Goal: Task Accomplishment & Management: Use online tool/utility

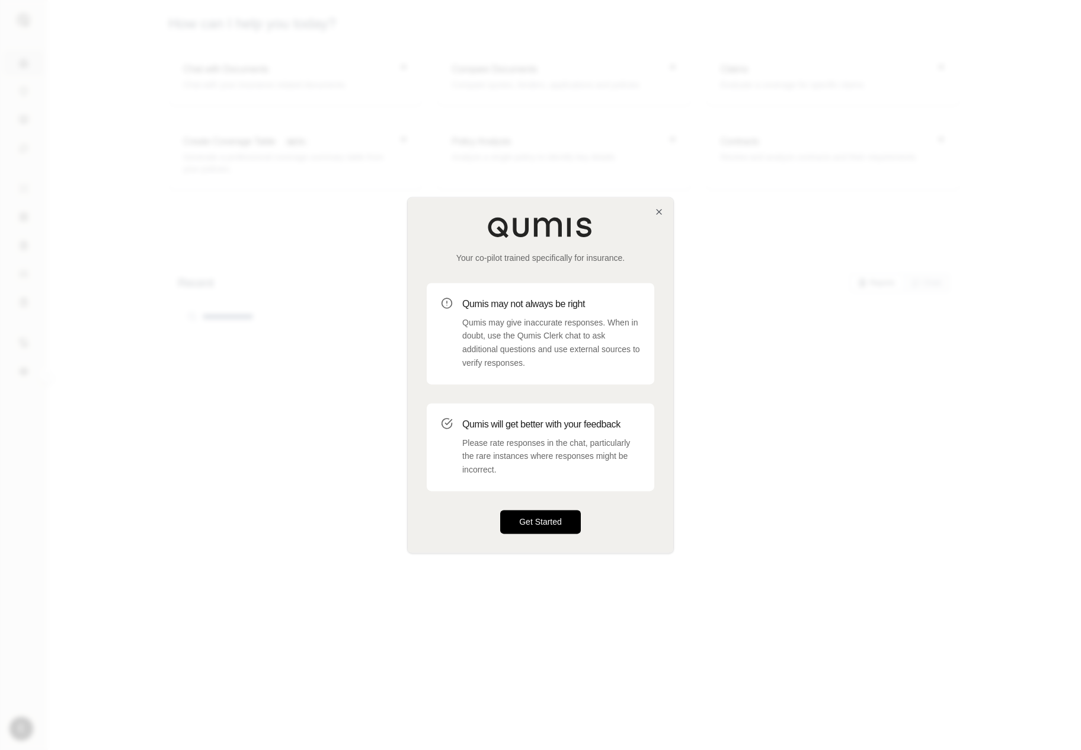
click at [543, 513] on button "Get Started" at bounding box center [540, 522] width 81 height 24
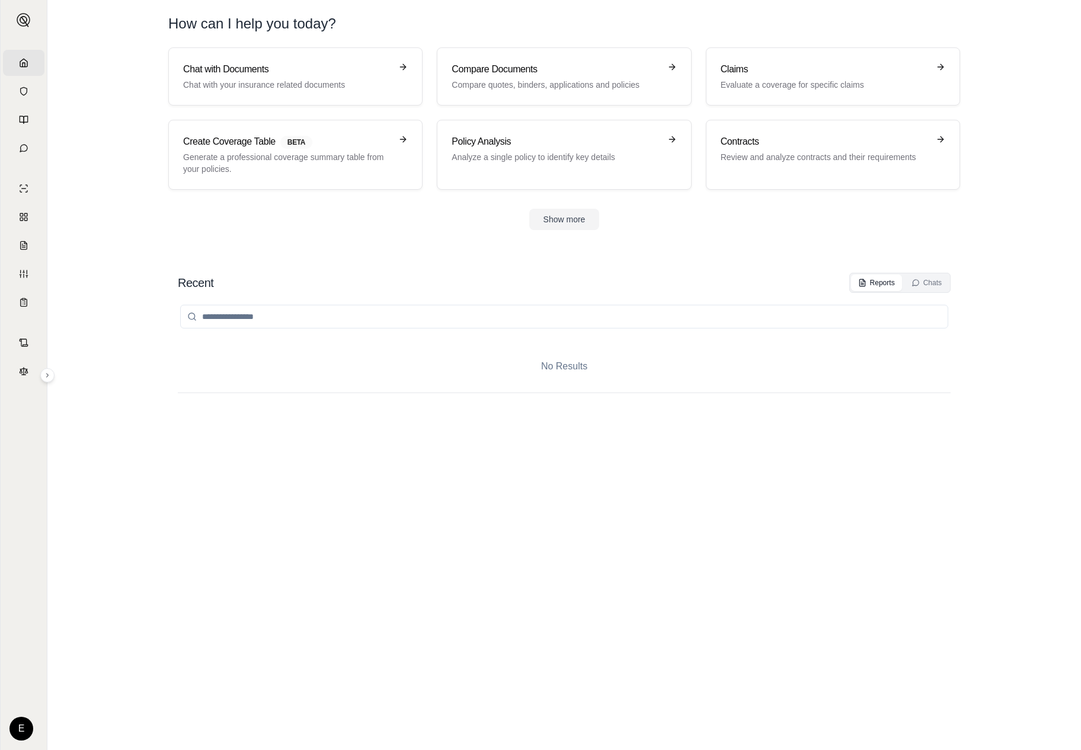
click at [517, 465] on div "No Results" at bounding box center [564, 509] width 773 height 433
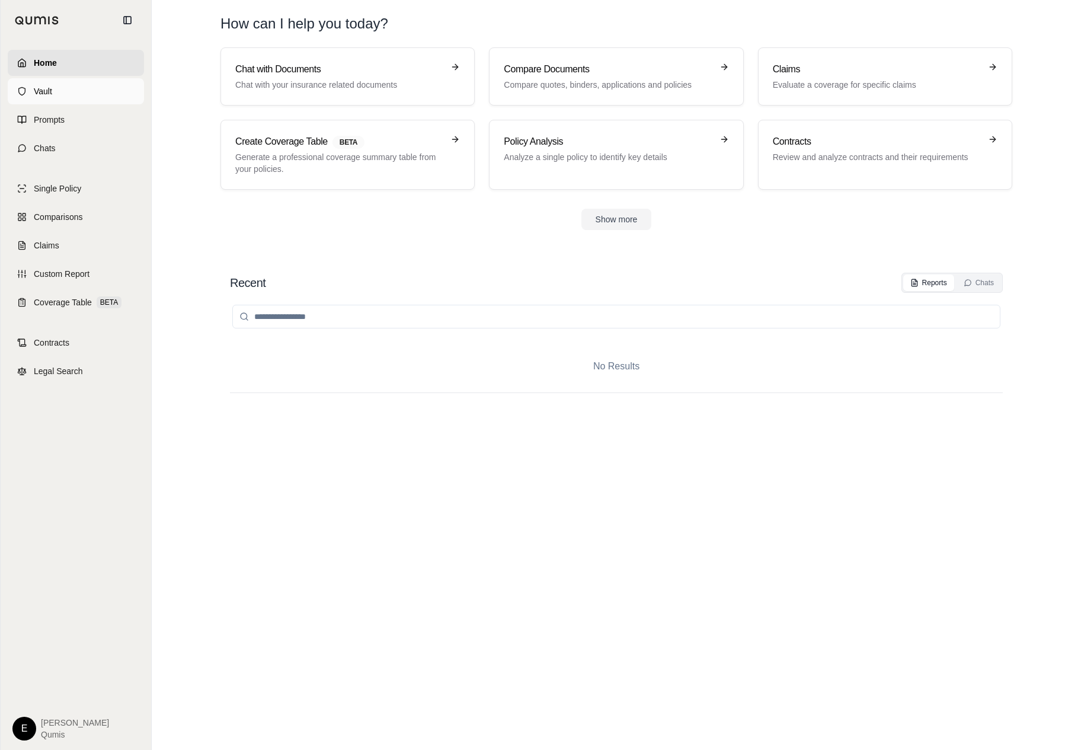
click at [19, 82] on link "Vault" at bounding box center [76, 91] width 136 height 26
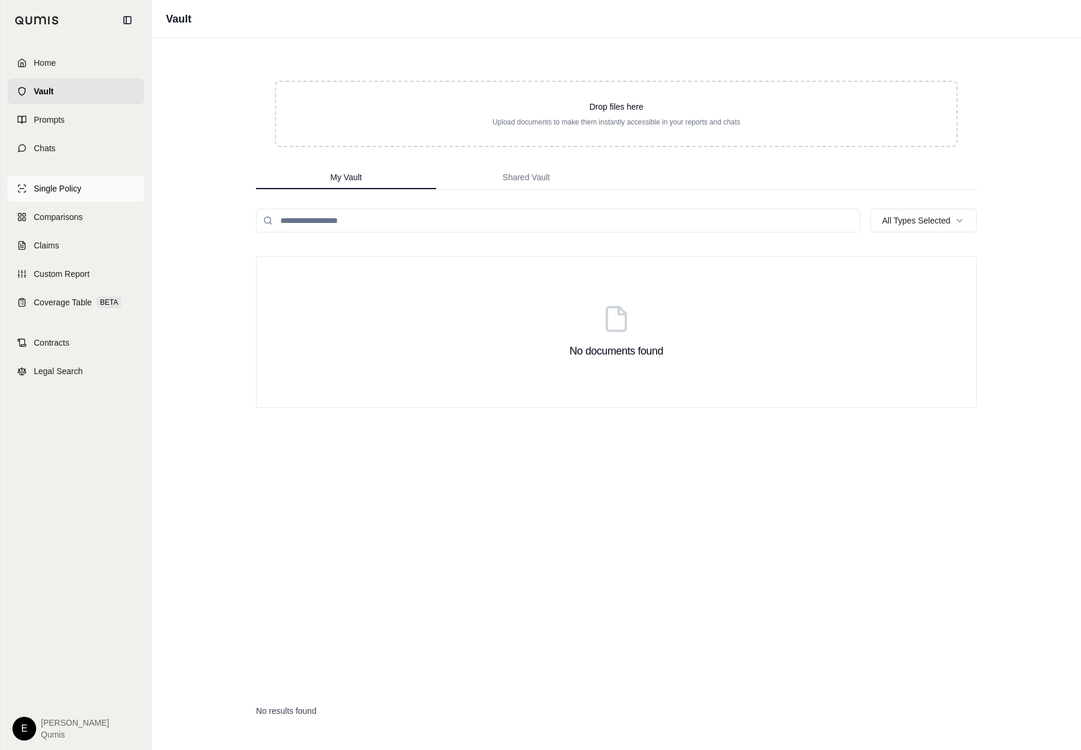
click at [92, 197] on link "Single Policy" at bounding box center [76, 188] width 136 height 26
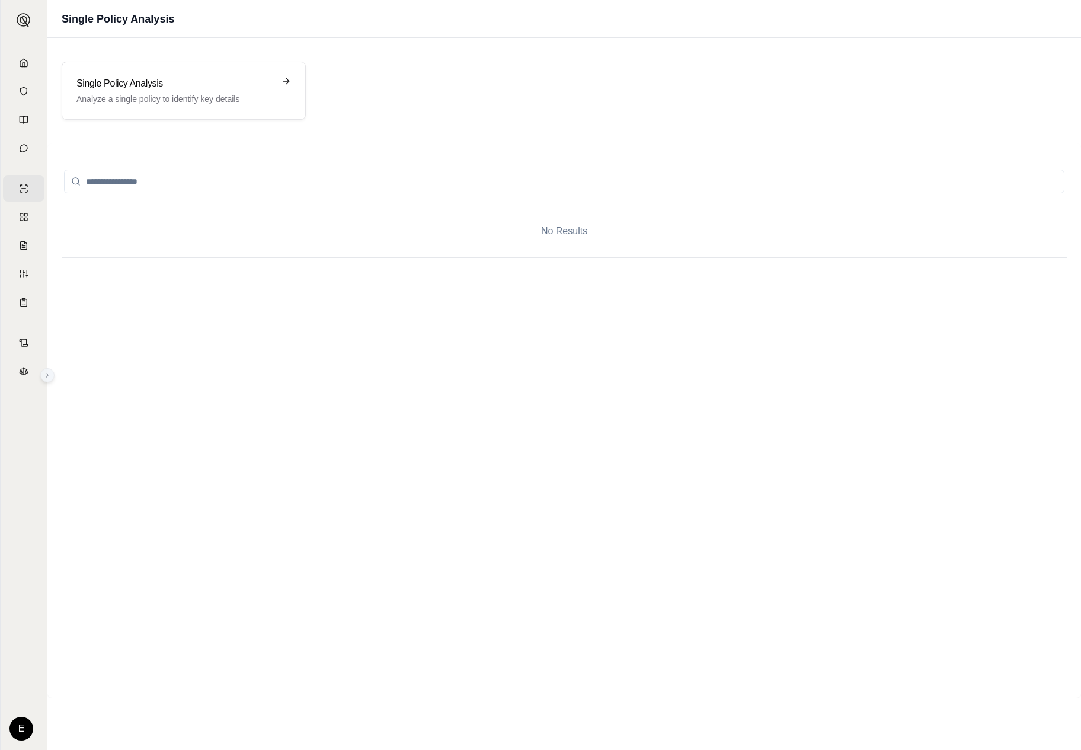
click at [44, 375] on icon at bounding box center [47, 375] width 7 height 7
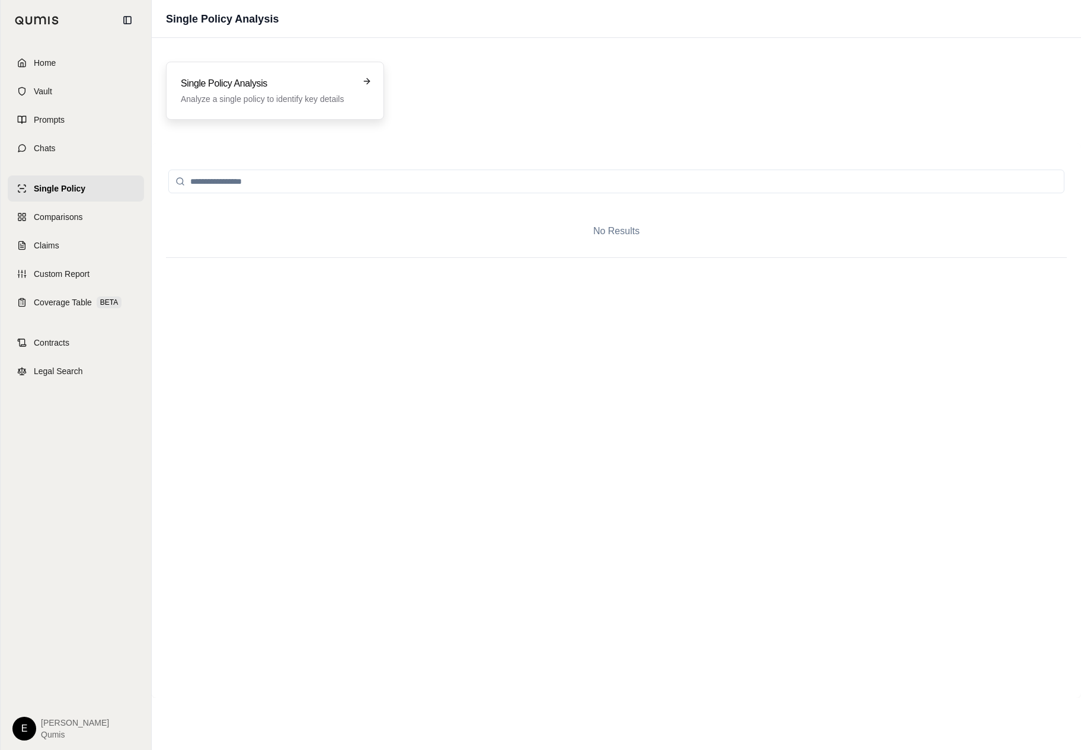
click at [260, 110] on div "Single Policy Analysis Analyze a single policy to identify key details" at bounding box center [275, 91] width 218 height 58
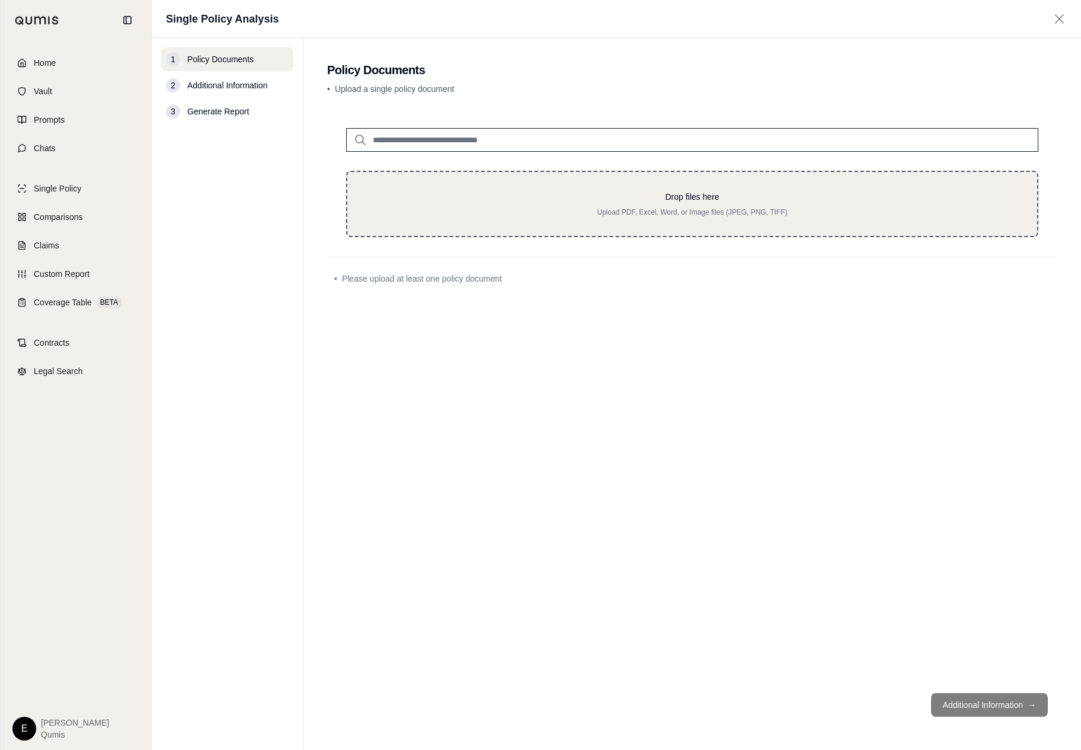
click at [583, 199] on p "Drop files here" at bounding box center [692, 197] width 652 height 12
type input "**********"
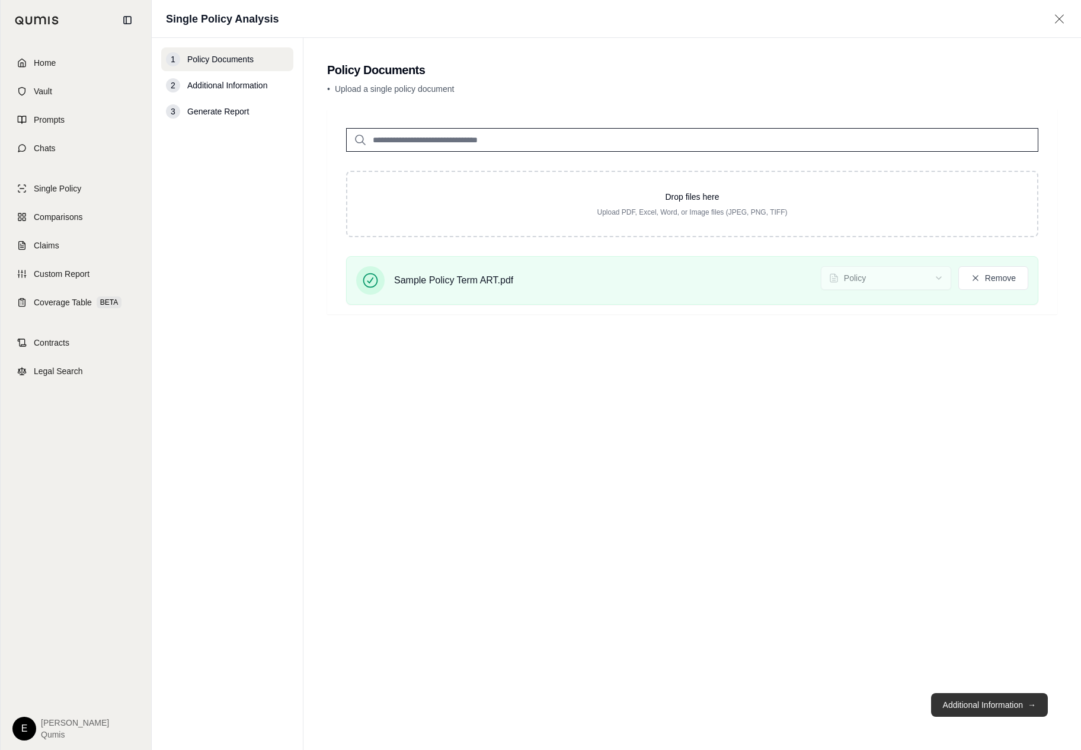
click at [960, 712] on button "Additional Information →" at bounding box center [989, 705] width 117 height 24
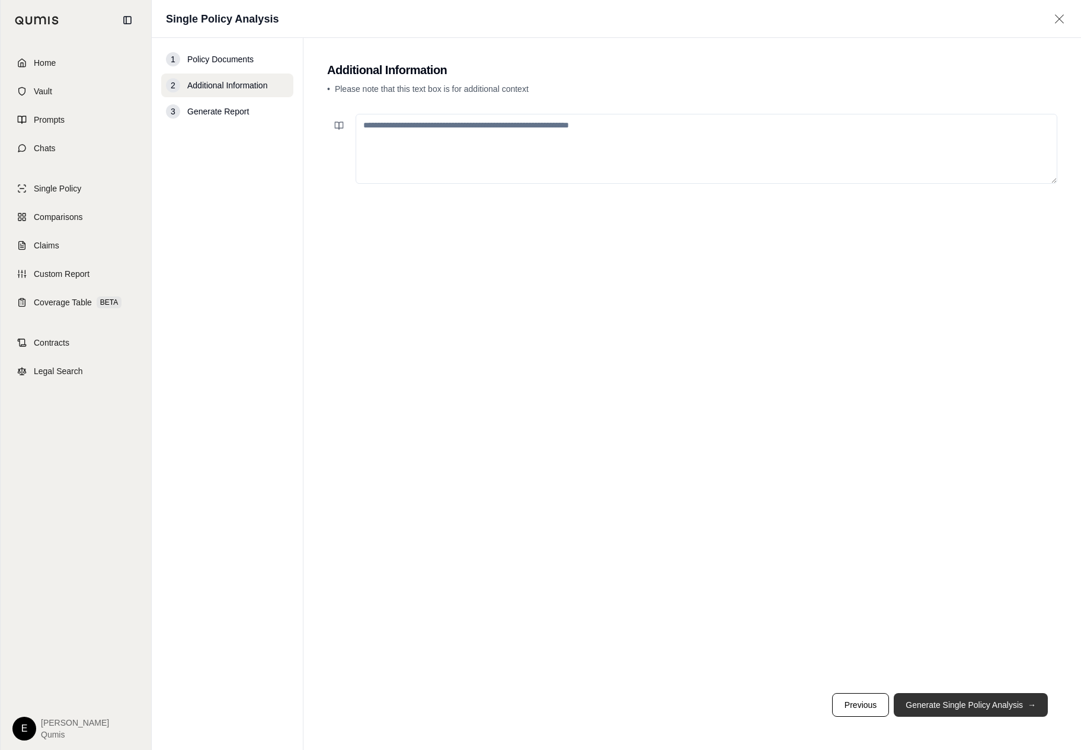
click at [960, 712] on button "Generate Single Policy Analysis →" at bounding box center [971, 705] width 154 height 24
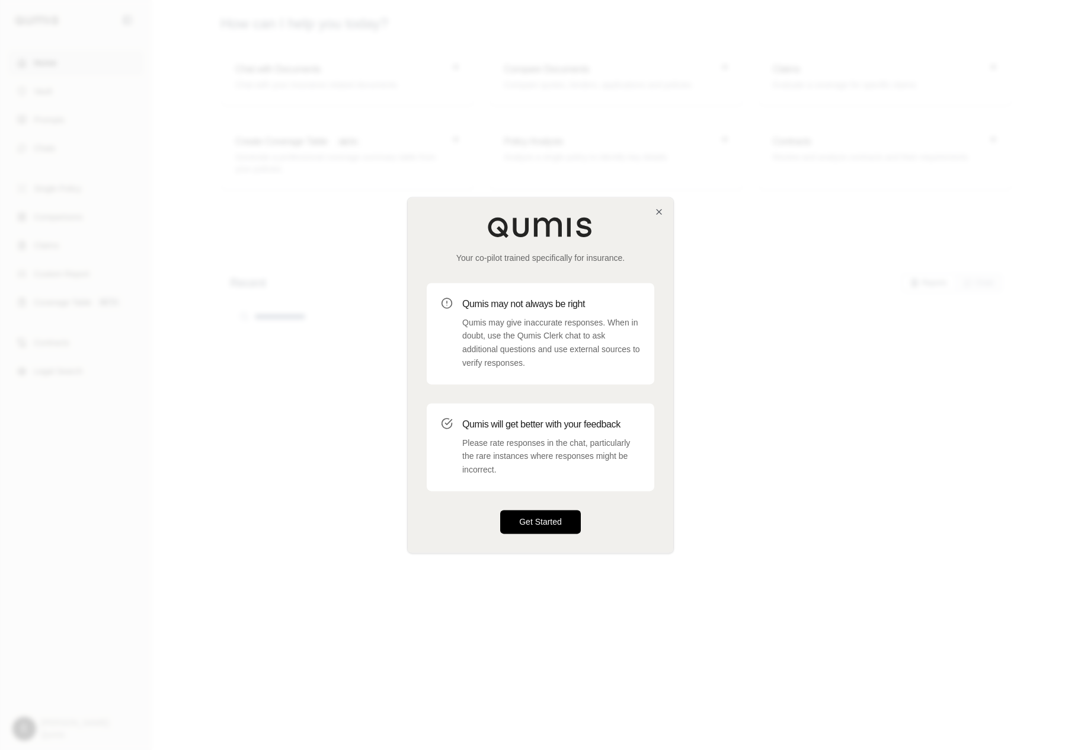
click at [535, 519] on button "Get Started" at bounding box center [540, 522] width 81 height 24
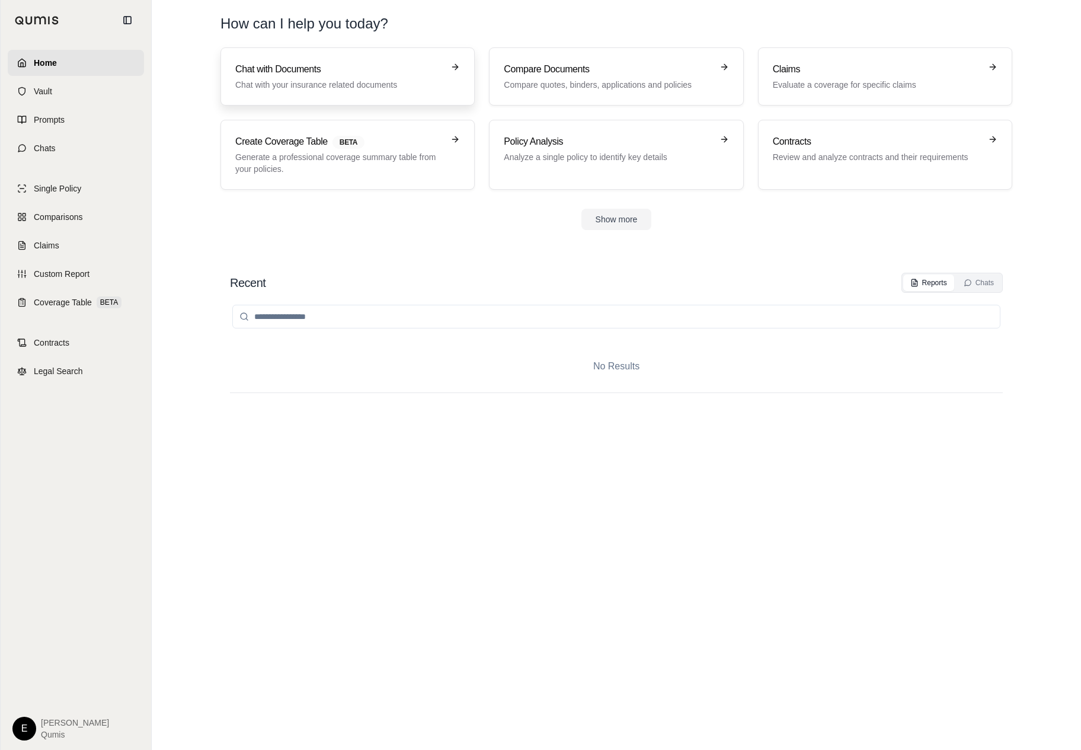
click at [360, 48] on link "Chat with Documents Chat with your insurance related documents" at bounding box center [347, 76] width 254 height 58
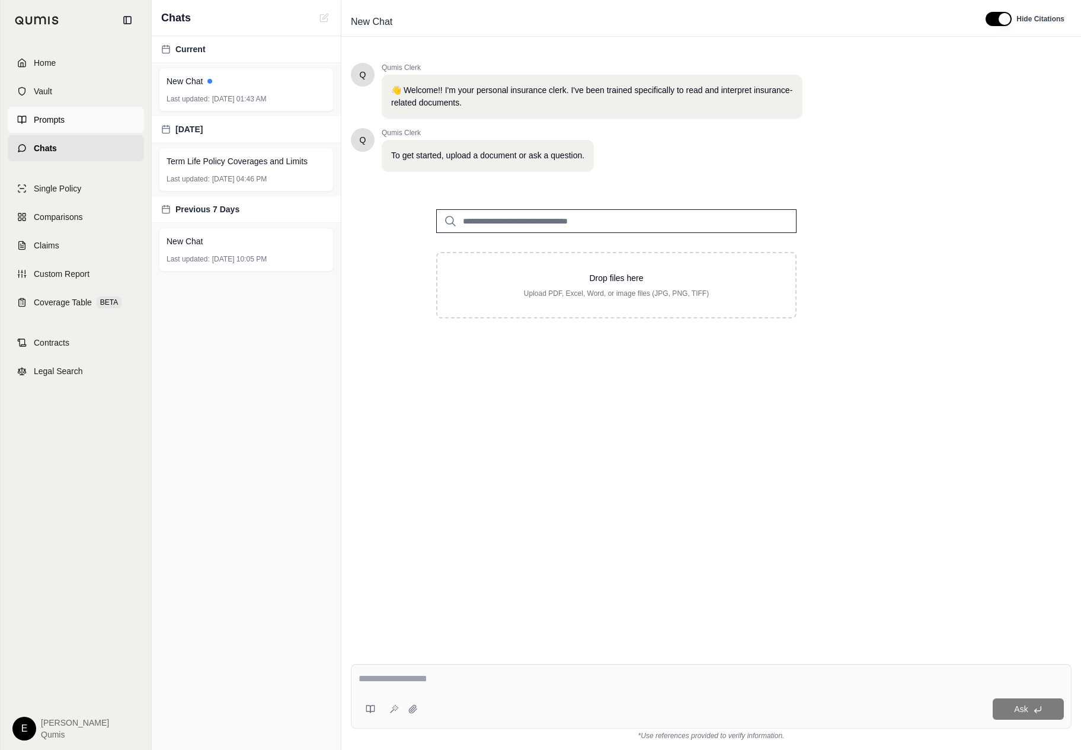
click at [108, 123] on link "Prompts" at bounding box center [76, 120] width 136 height 26
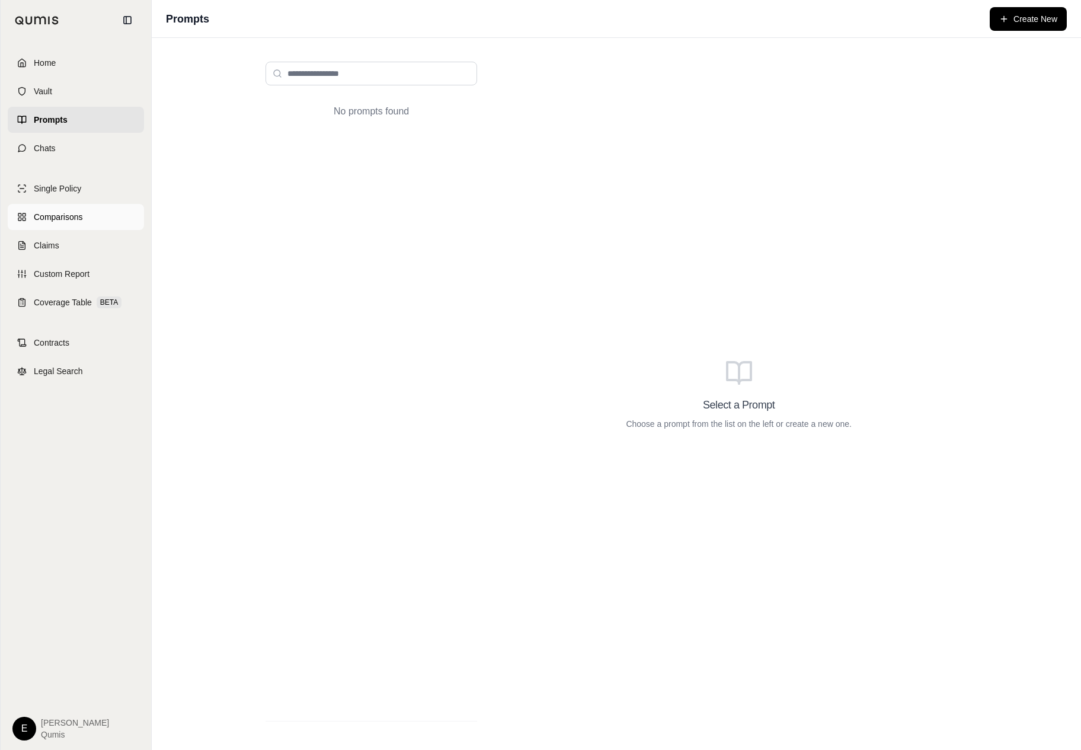
click at [105, 212] on link "Comparisons" at bounding box center [76, 217] width 136 height 26
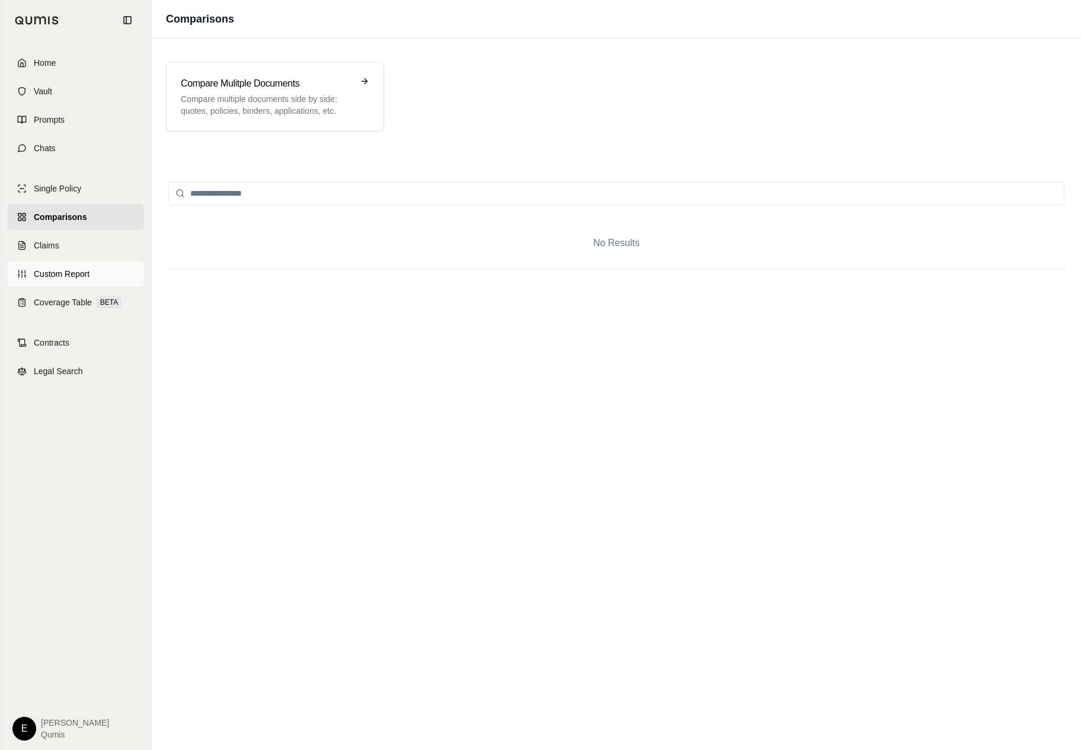
click at [64, 263] on link "Custom Report" at bounding box center [76, 274] width 136 height 26
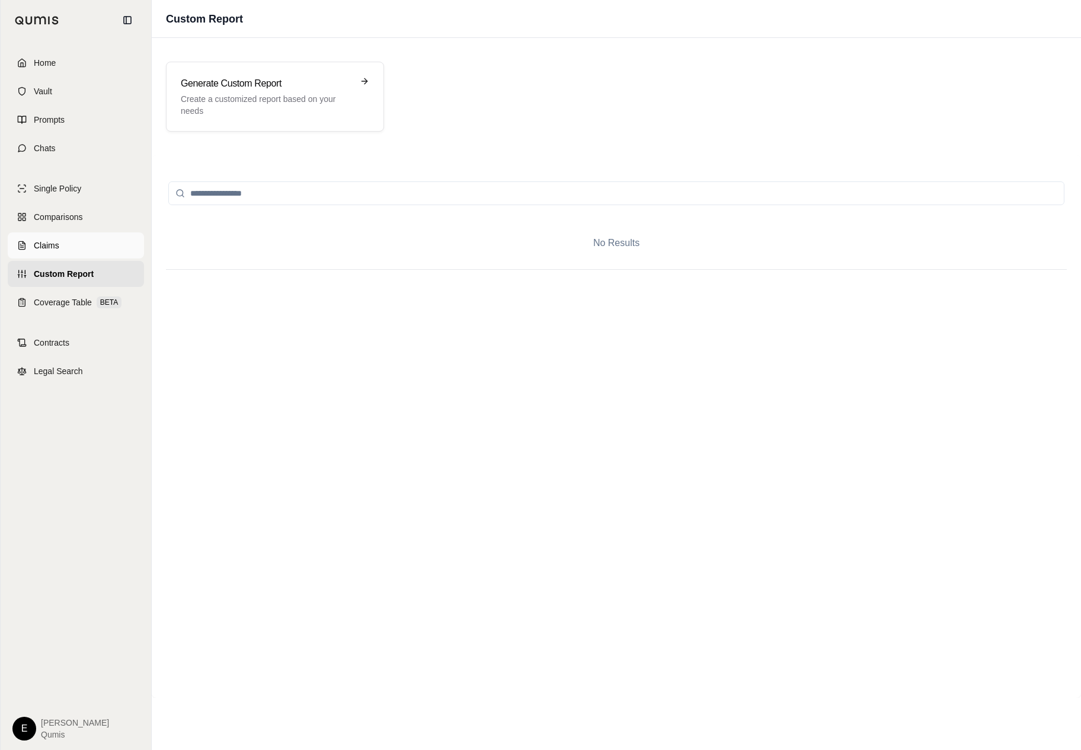
click at [86, 239] on link "Claims" at bounding box center [76, 245] width 136 height 26
click at [84, 337] on link "Contracts" at bounding box center [76, 343] width 136 height 26
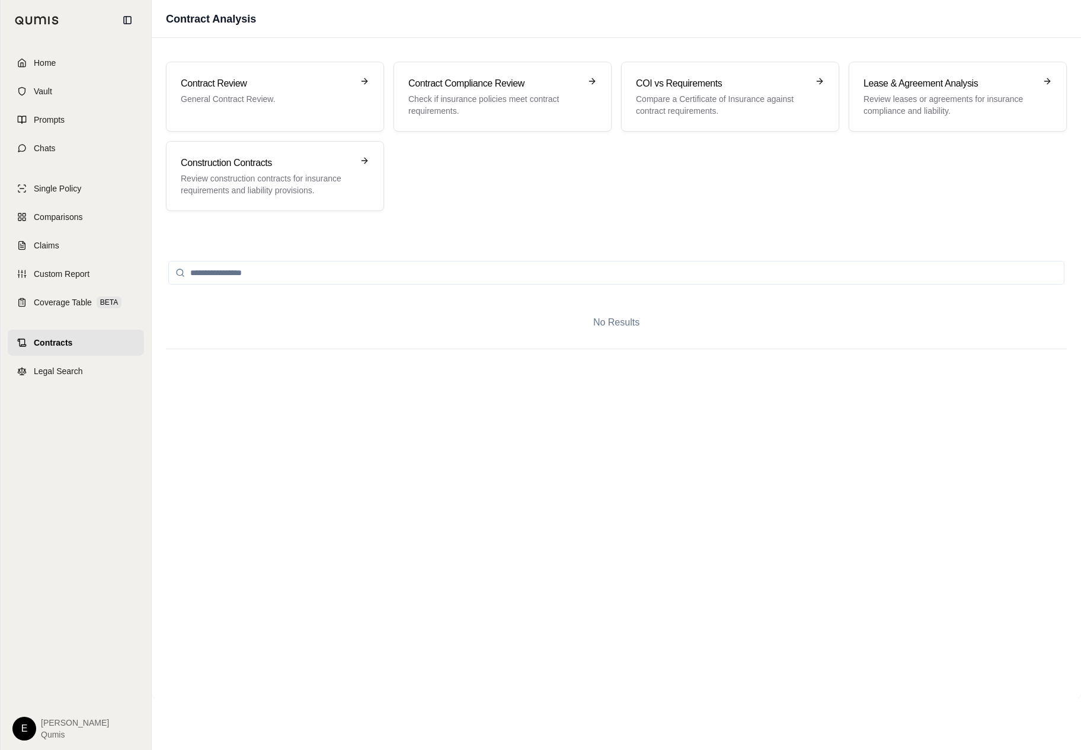
click at [78, 388] on div "Home Vault Prompts Chats Single Policy Comparisons Claims Custom Report Coverag…" at bounding box center [76, 394] width 151 height 709
click at [82, 381] on link "Legal Search" at bounding box center [76, 371] width 136 height 26
click at [88, 178] on link "Single Policy" at bounding box center [76, 188] width 136 height 26
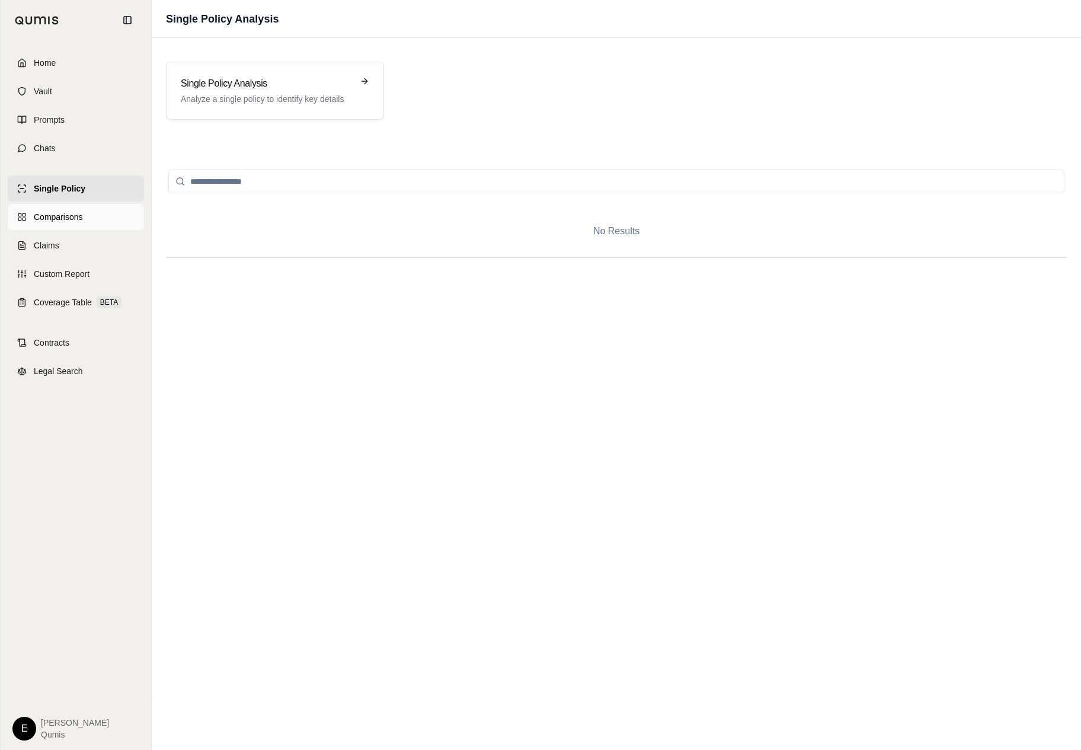
click at [96, 215] on link "Comparisons" at bounding box center [76, 217] width 136 height 26
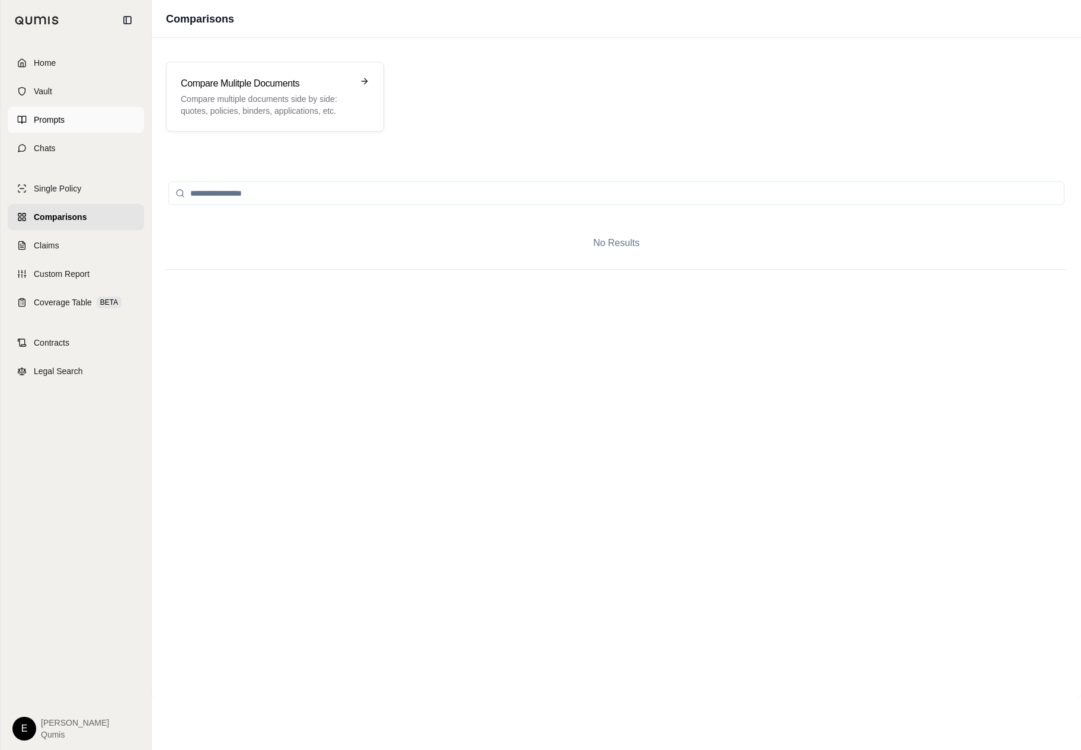
click at [114, 110] on link "Prompts" at bounding box center [76, 120] width 136 height 26
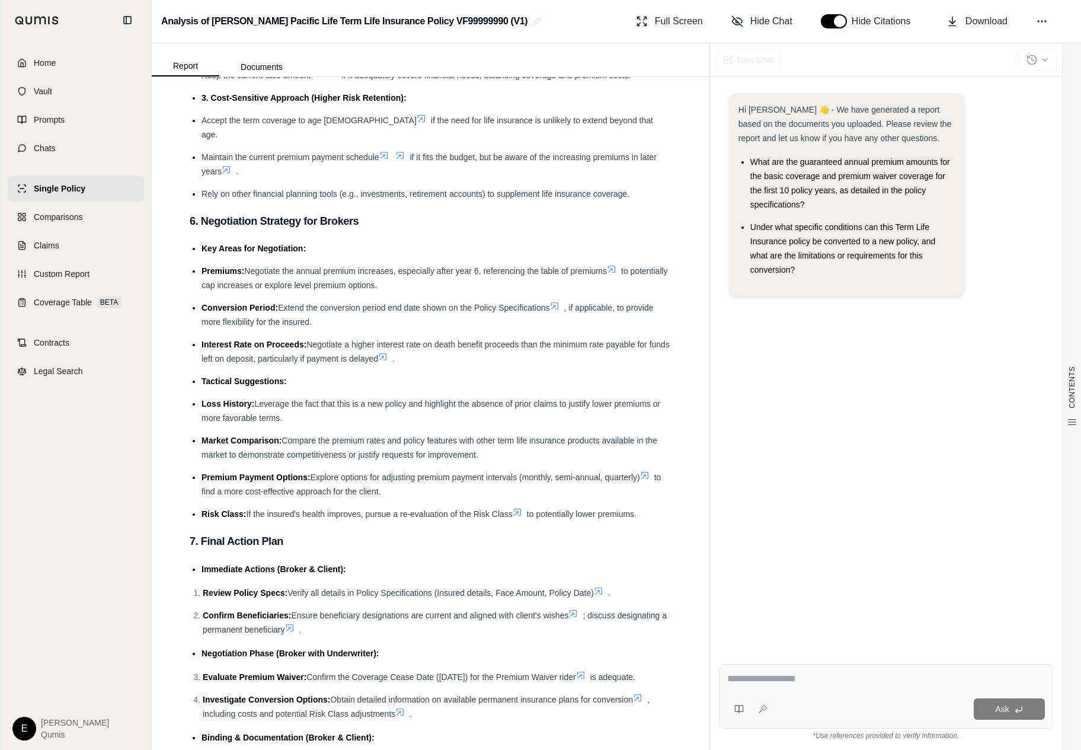
scroll to position [1917, 0]
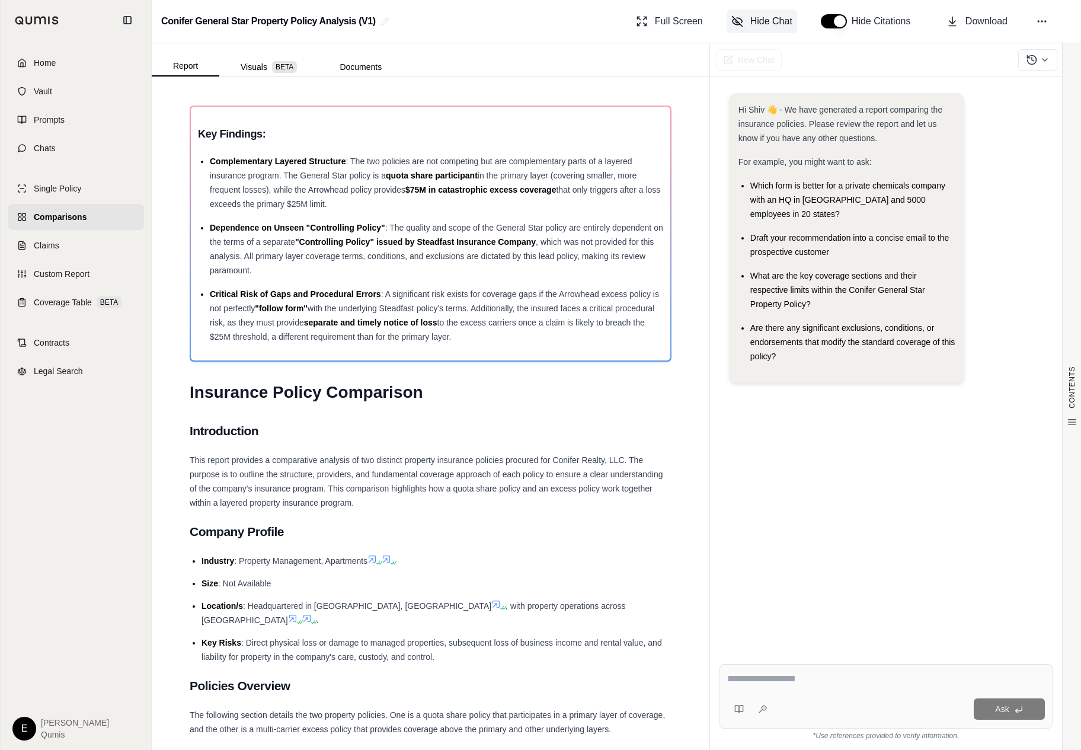
click at [769, 20] on span "Hide Chat" at bounding box center [771, 21] width 42 height 14
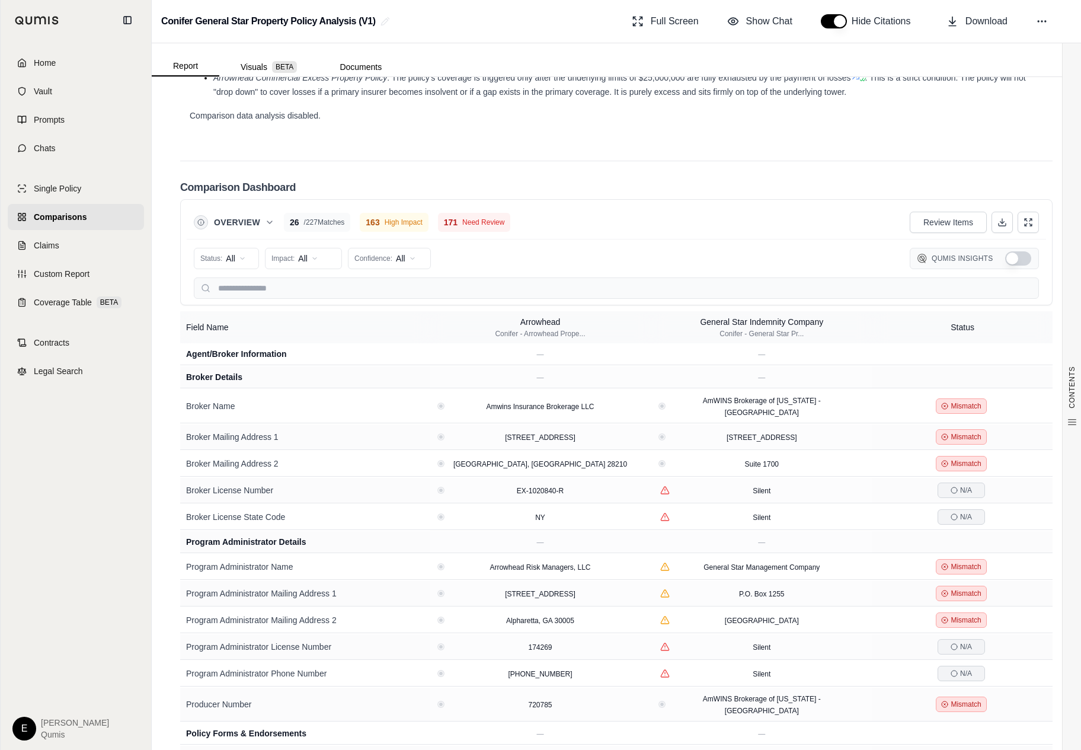
scroll to position [1885, 0]
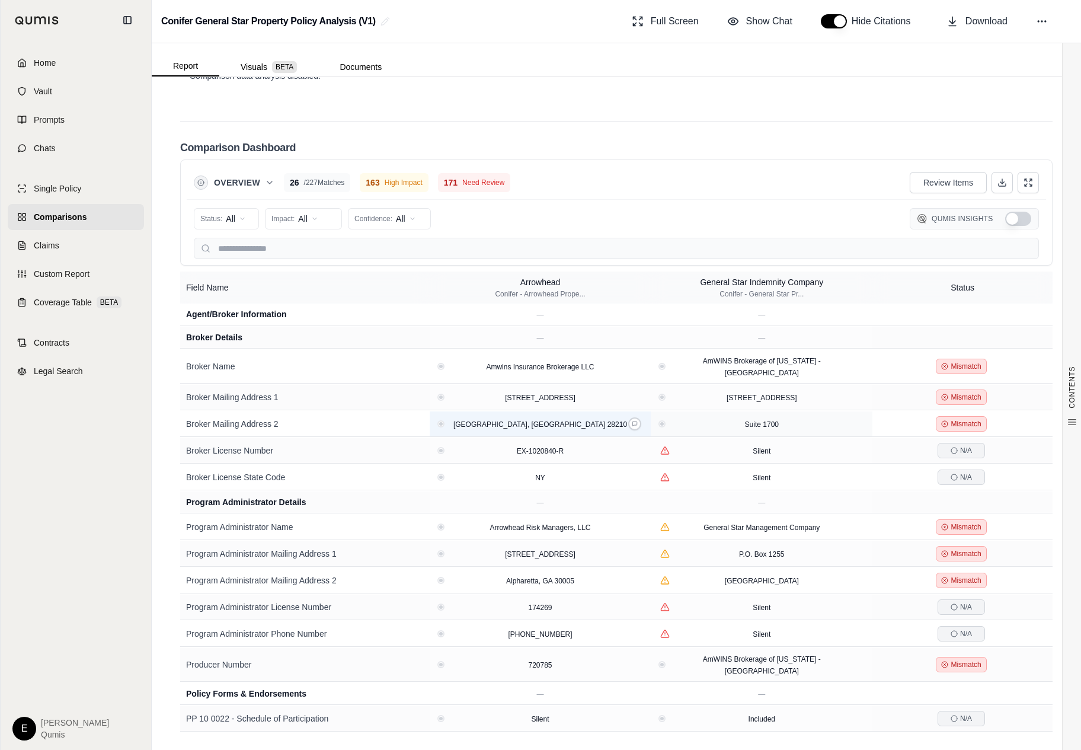
click at [567, 418] on div "Charlotte, NC 28210" at bounding box center [540, 424] width 186 height 12
click at [646, 418] on div "Charlotte, NC 28210" at bounding box center [540, 424] width 212 height 12
click at [640, 417] on button at bounding box center [634, 423] width 13 height 13
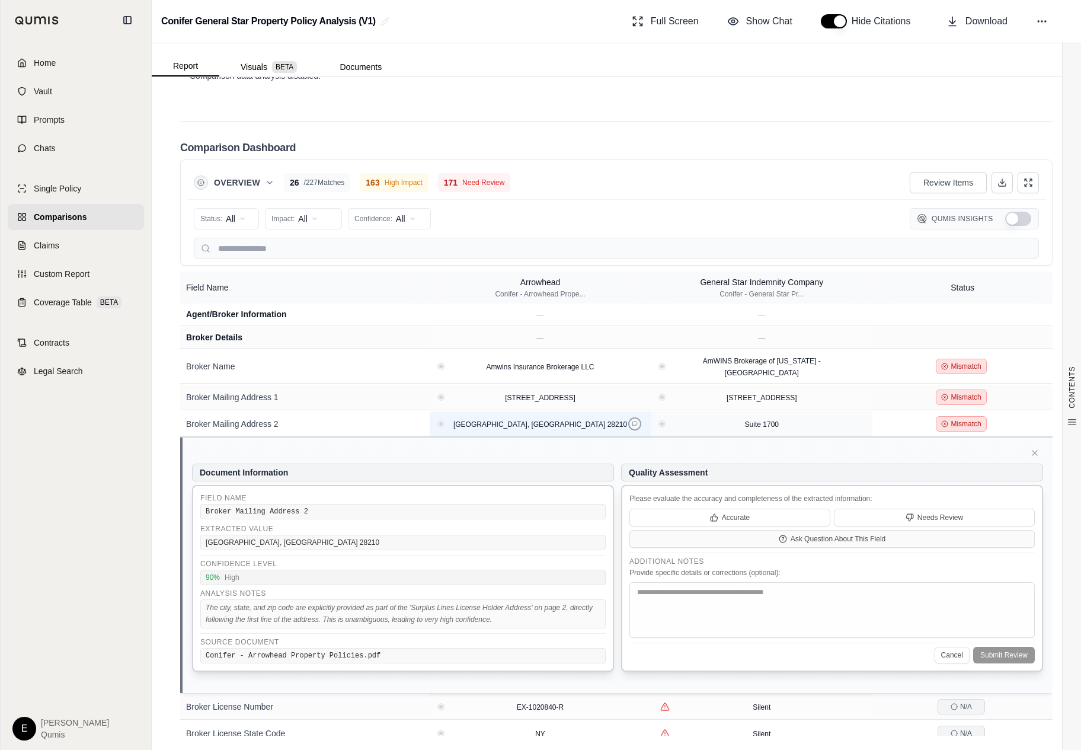
click at [640, 417] on button at bounding box center [634, 423] width 13 height 13
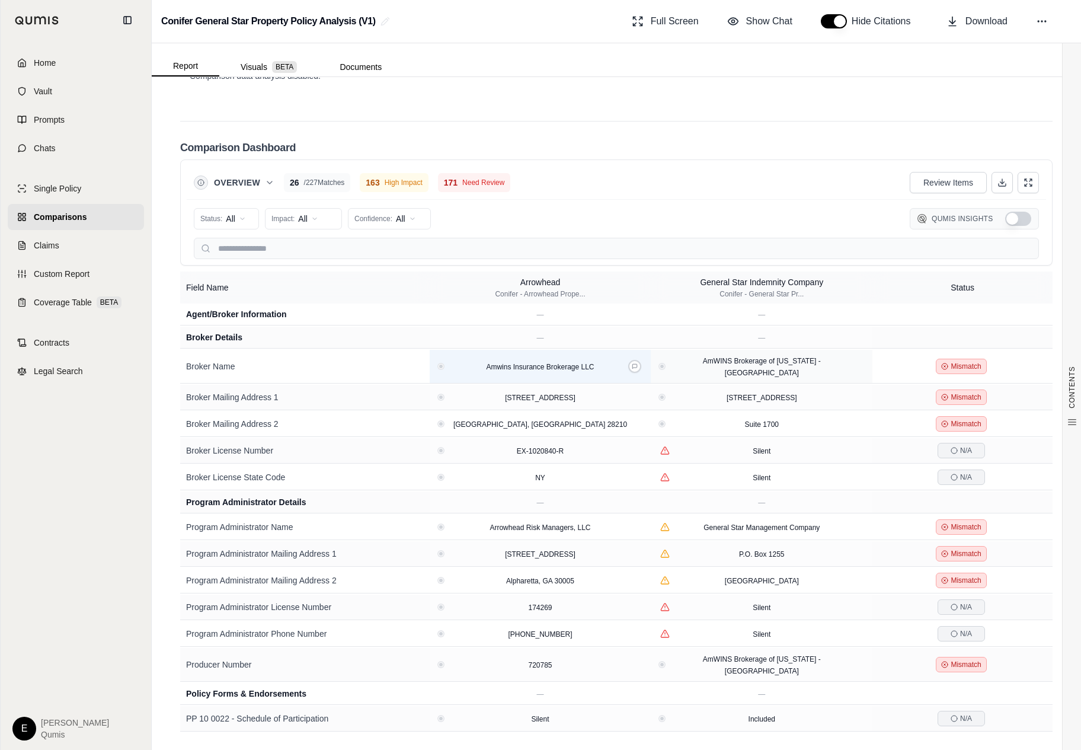
click at [437, 362] on div "Amwins Insurance Brokerage LLC" at bounding box center [540, 366] width 212 height 12
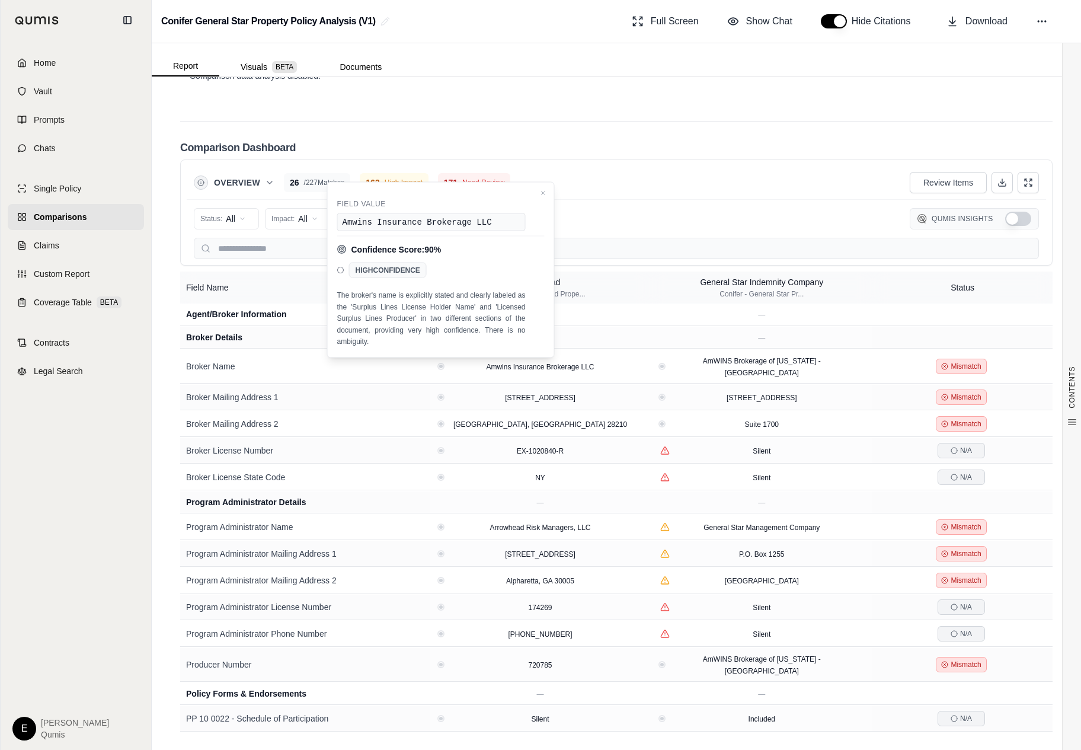
click at [962, 215] on span "Qumis Insights" at bounding box center [963, 218] width 62 height 9
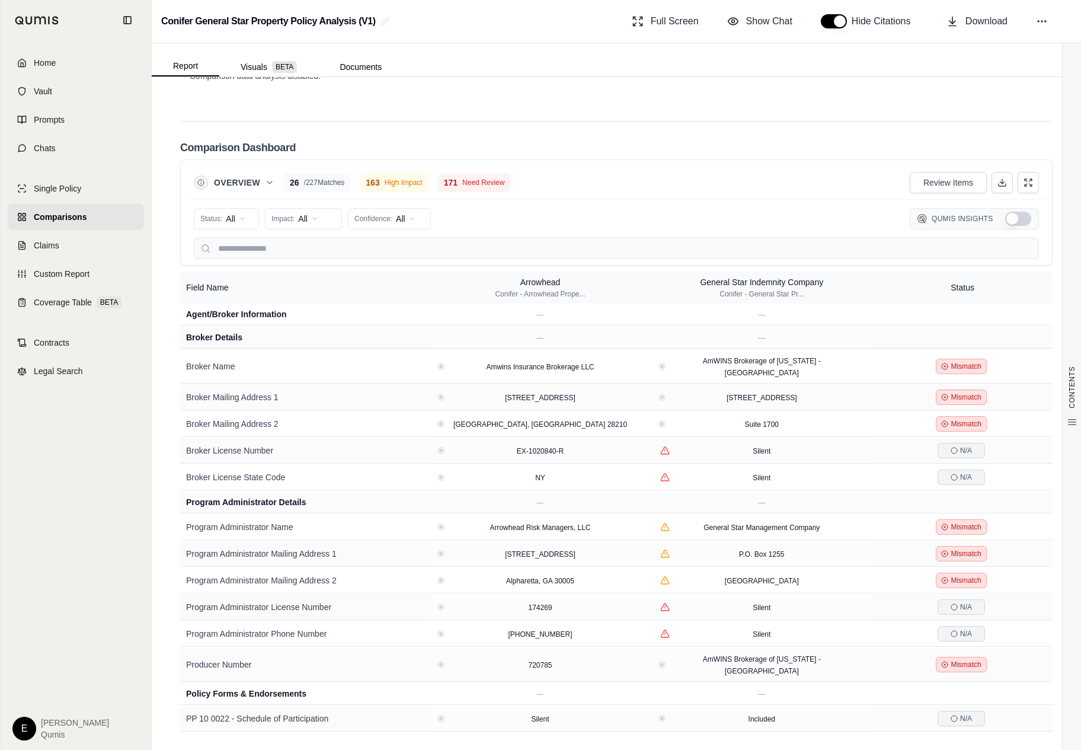
click at [1009, 219] on button "Show Qumis Insights" at bounding box center [1018, 219] width 26 height 14
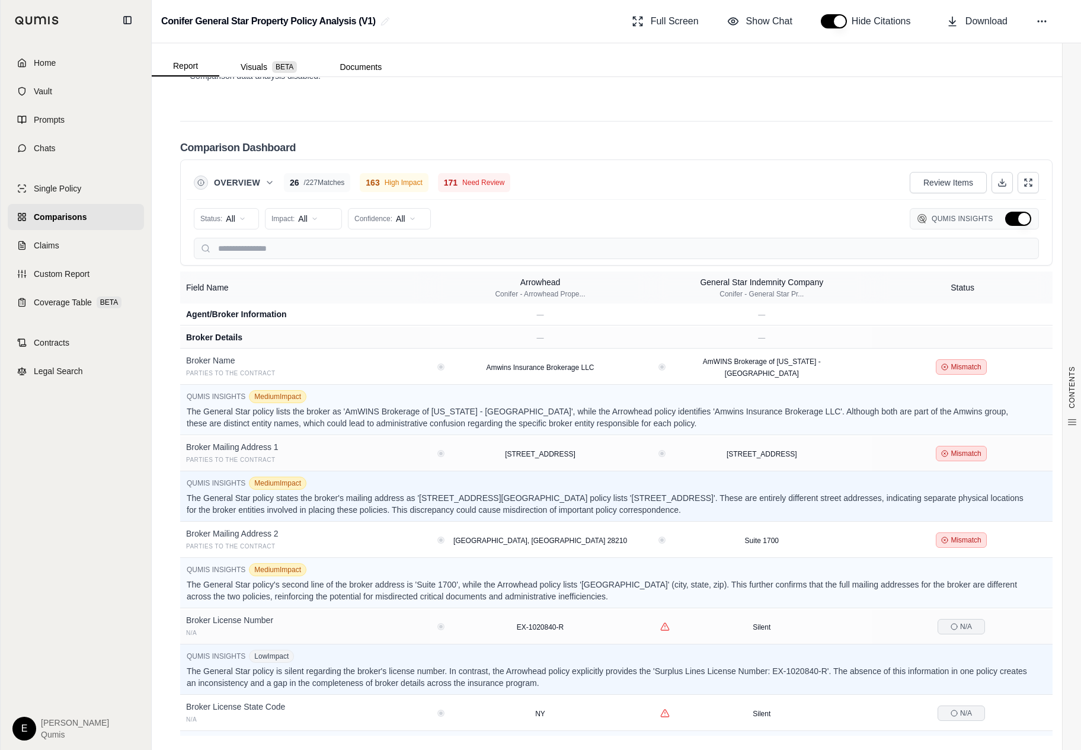
click at [1009, 219] on button "Hide Qumis Insights" at bounding box center [1018, 219] width 26 height 14
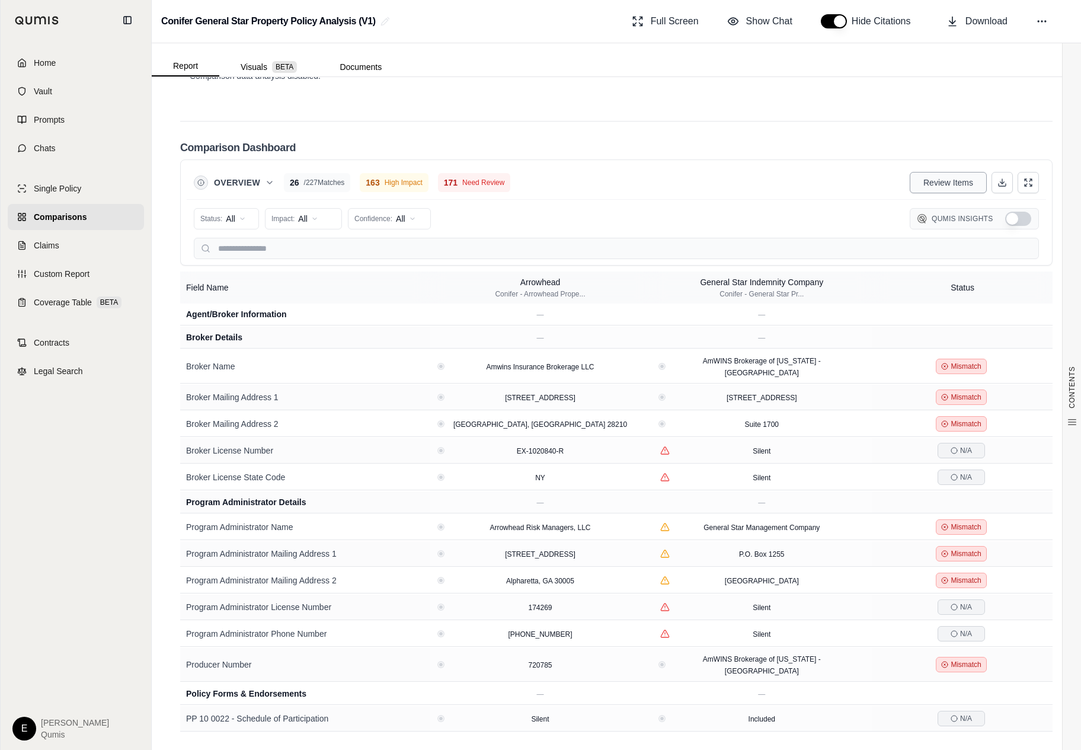
click at [957, 173] on button "Review Items" at bounding box center [948, 182] width 77 height 21
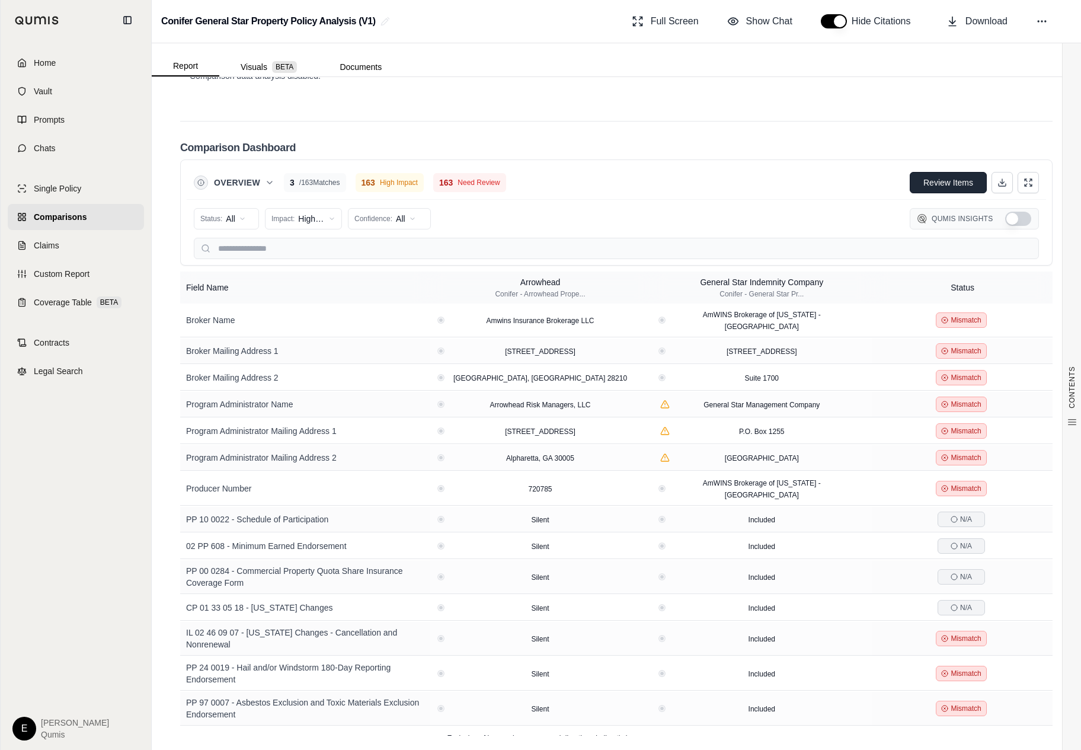
click at [957, 173] on button "Review Items" at bounding box center [948, 182] width 77 height 21
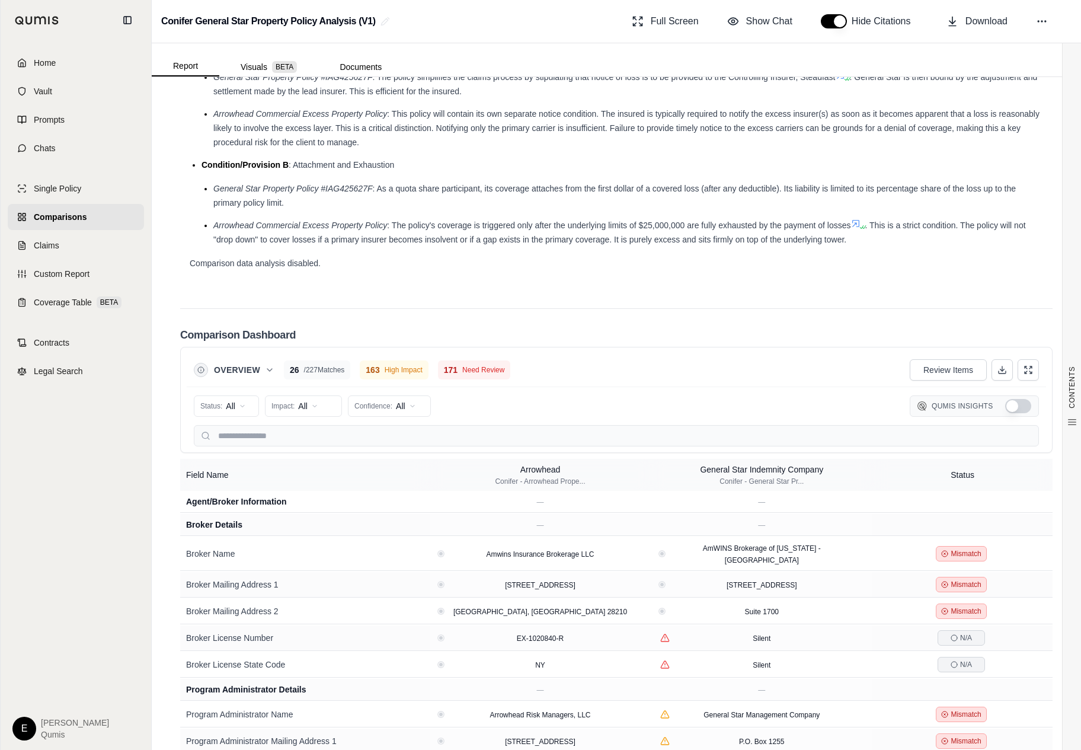
scroll to position [1665, 0]
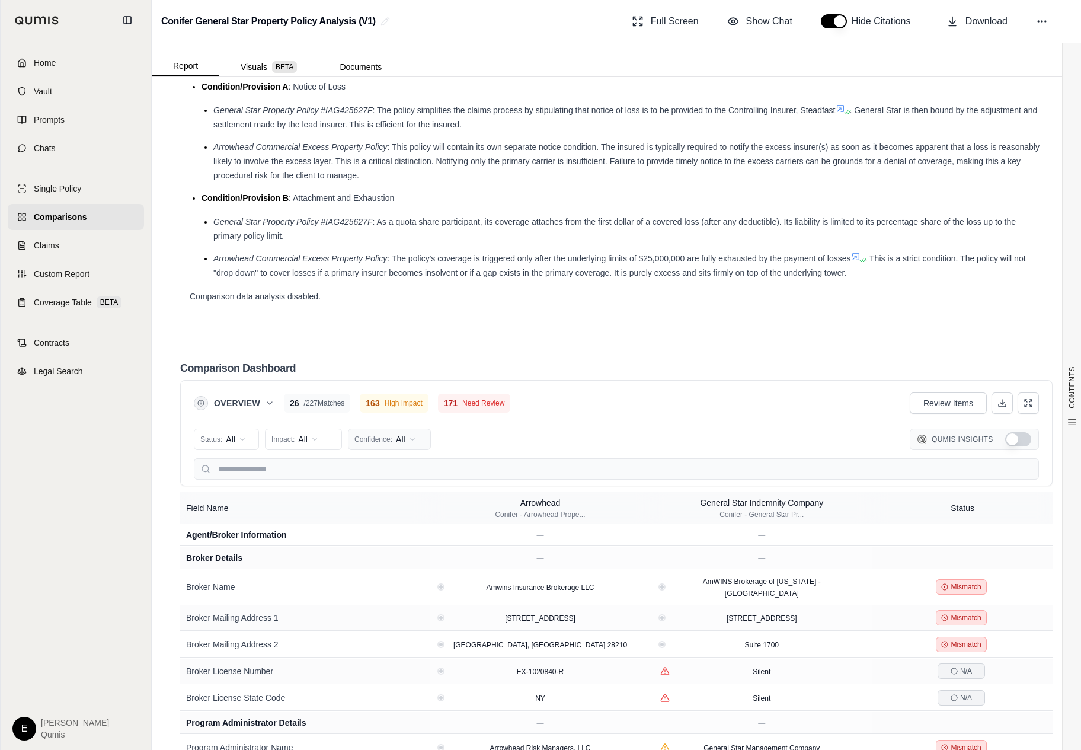
click at [386, 446] on html "Home Vault Prompts Chats Single Policy Comparisons Claims Custom Report Coverag…" at bounding box center [540, 375] width 1081 height 750
click at [386, 479] on span "High (≥80%)" at bounding box center [384, 484] width 56 height 12
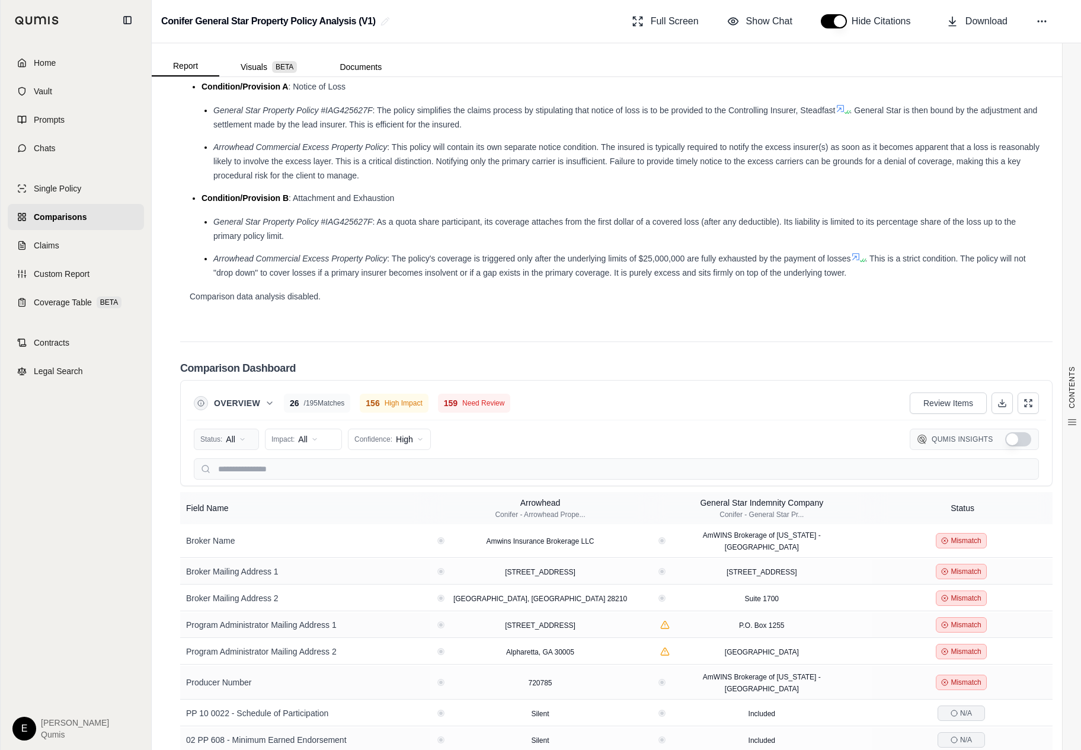
click at [238, 436] on html "Home Vault Prompts Chats Single Policy Comparisons Claims Custom Report Coverag…" at bounding box center [540, 375] width 1081 height 750
click at [928, 447] on html "Home Vault Prompts Chats Single Policy Comparisons Claims Custom Report Coverag…" at bounding box center [540, 375] width 1081 height 750
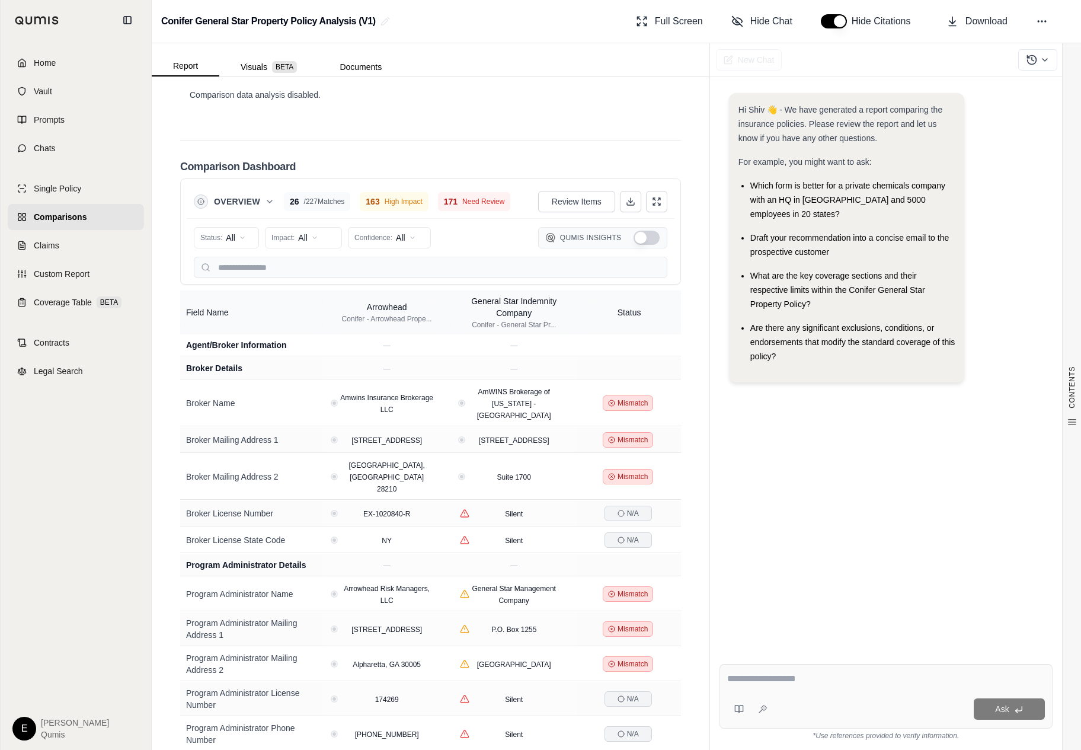
scroll to position [2457, 0]
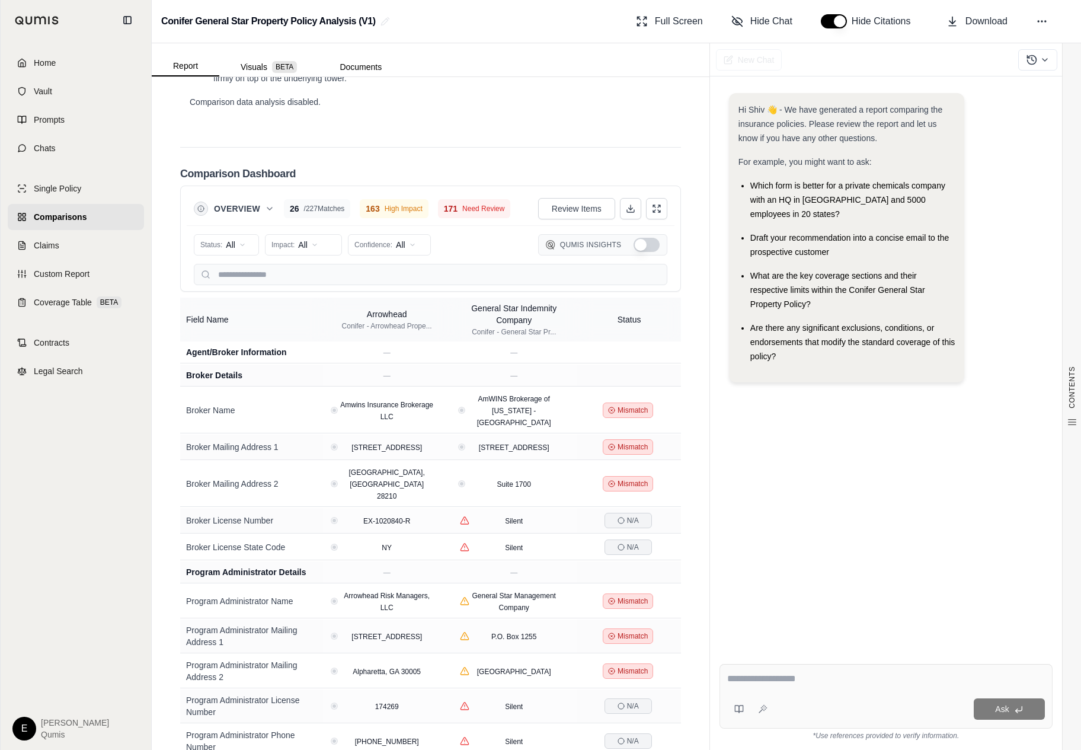
click at [622, 234] on div "Qumis Insights" at bounding box center [602, 244] width 129 height 21
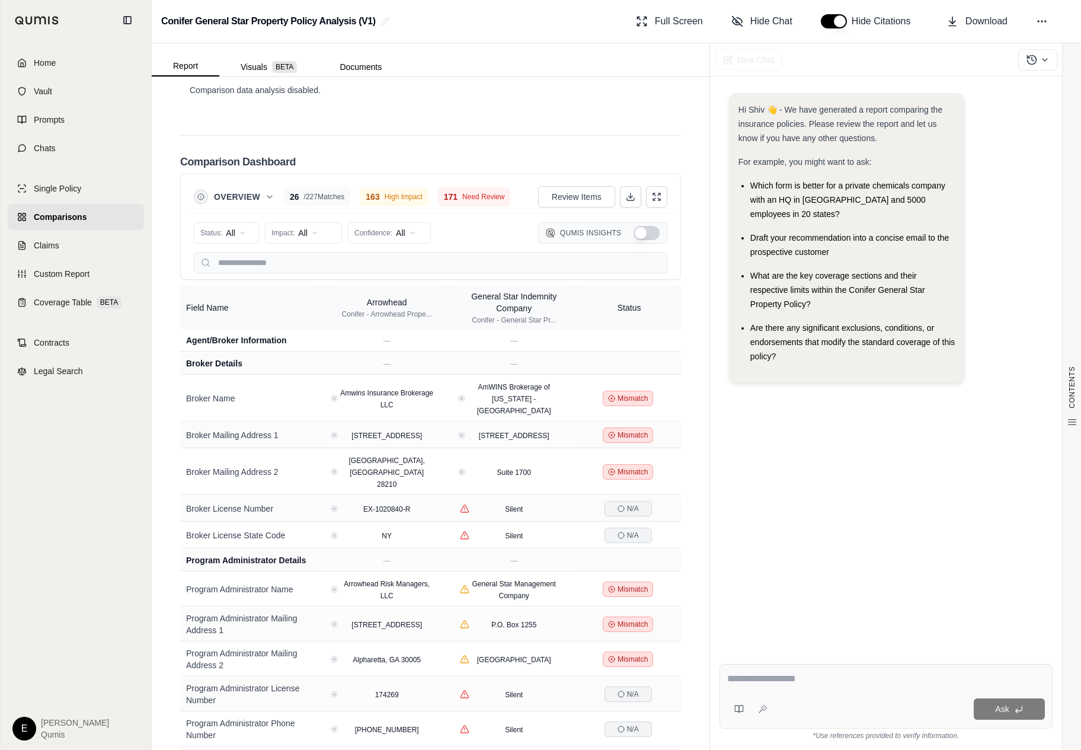
click at [300, 295] on th "Field Name" at bounding box center [251, 308] width 143 height 44
click at [658, 192] on button at bounding box center [656, 196] width 21 height 21
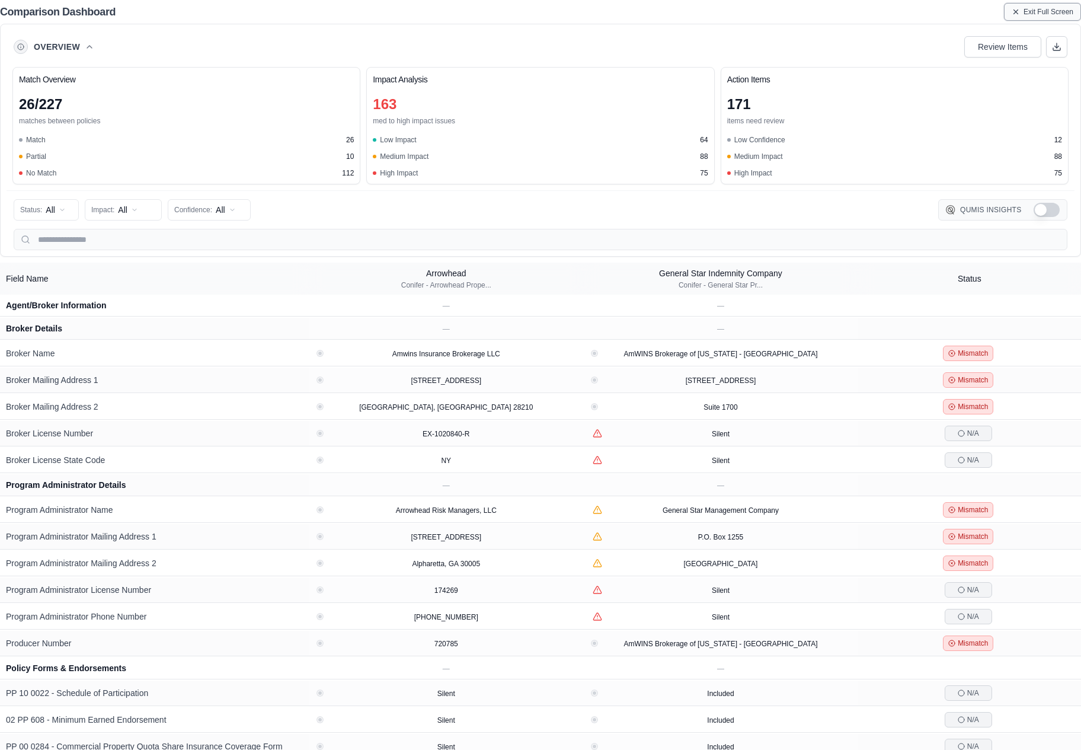
click at [1038, 14] on span "Exit Full Screen" at bounding box center [1049, 11] width 50 height 9
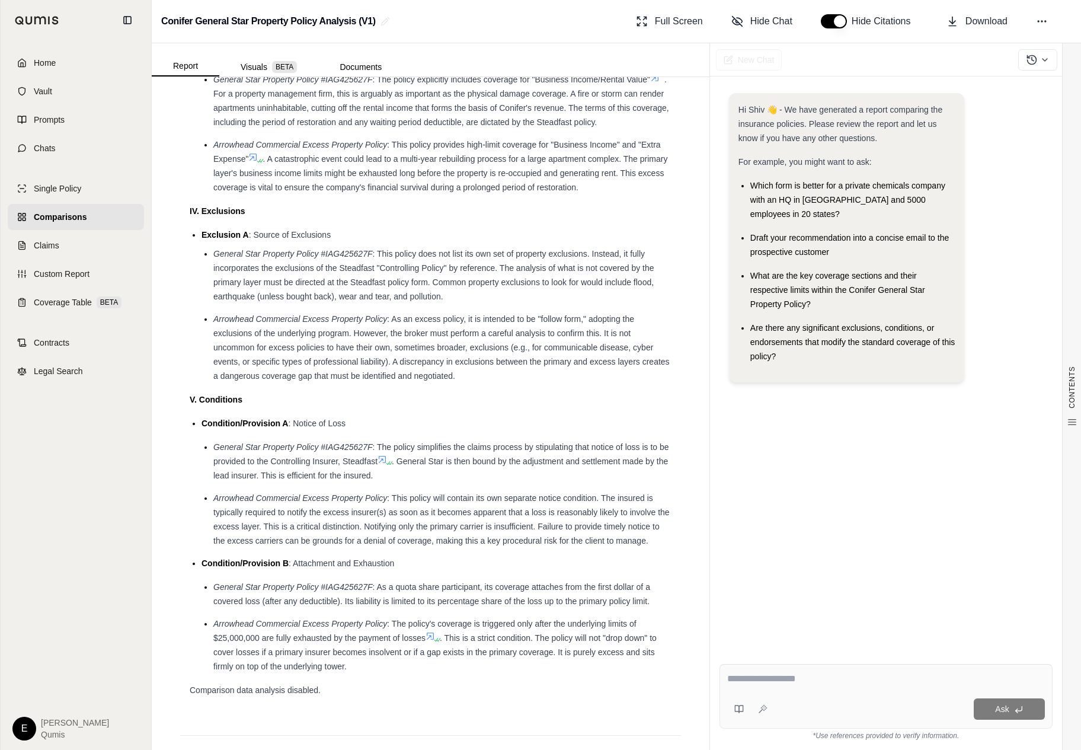
scroll to position [2469, 0]
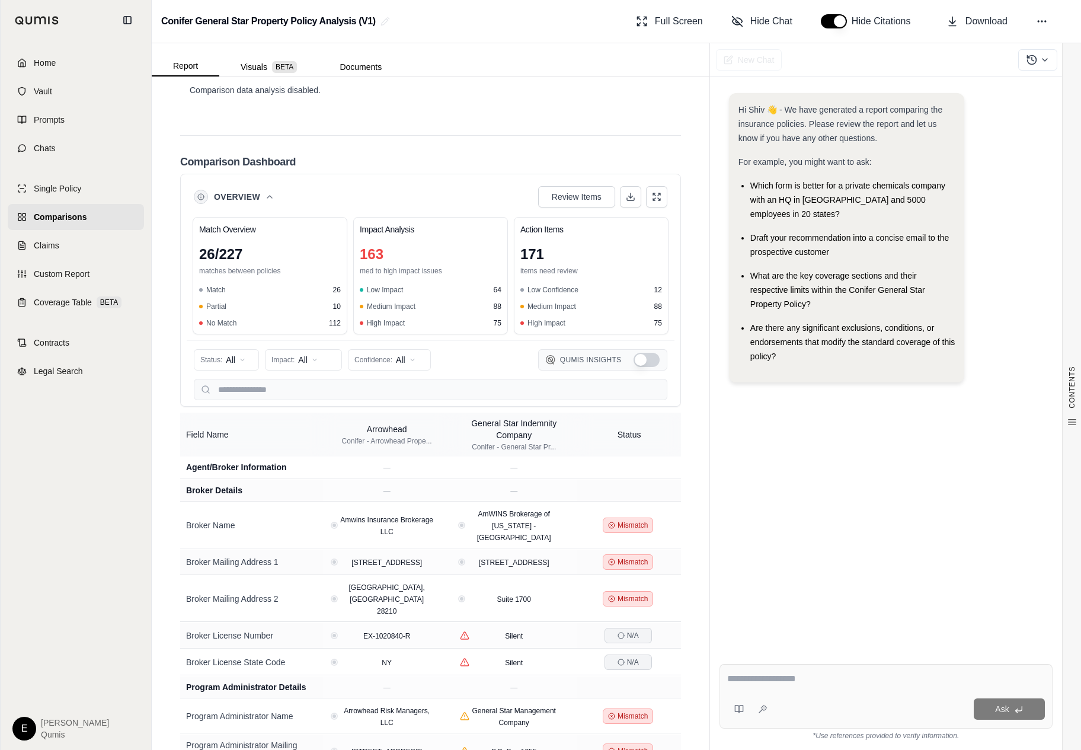
click at [330, 302] on div "Partial 10" at bounding box center [270, 306] width 142 height 9
click at [433, 488] on icon at bounding box center [434, 490] width 5 height 5
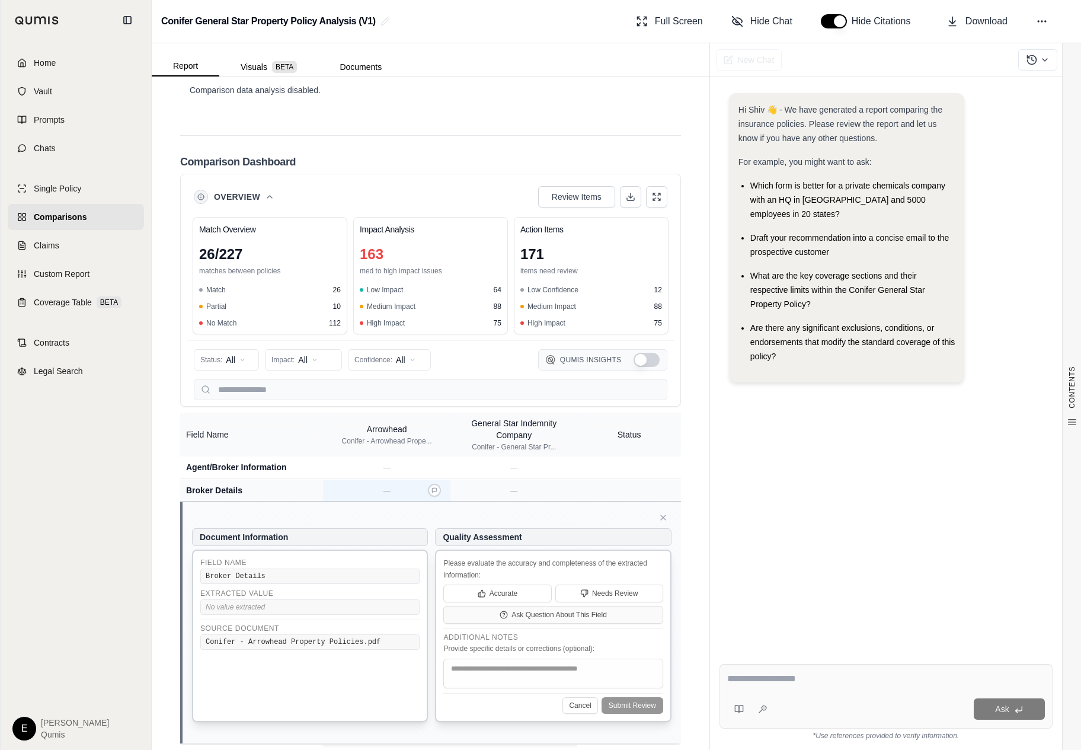
click at [428, 485] on td "—" at bounding box center [386, 490] width 127 height 22
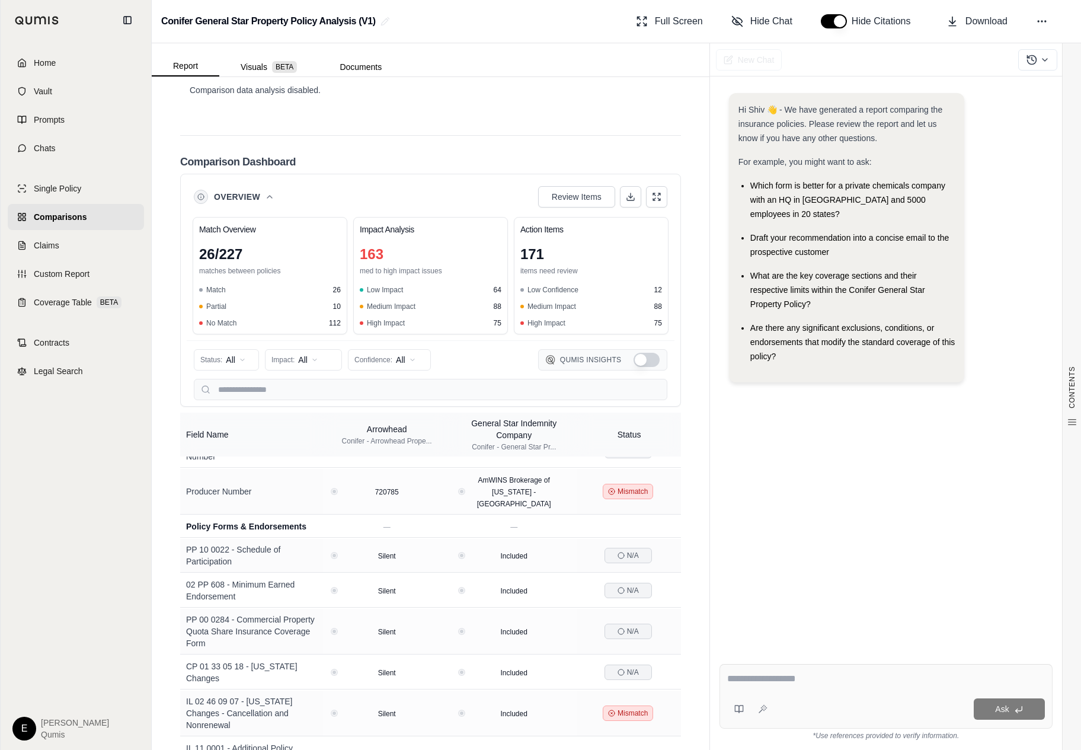
scroll to position [818, 0]
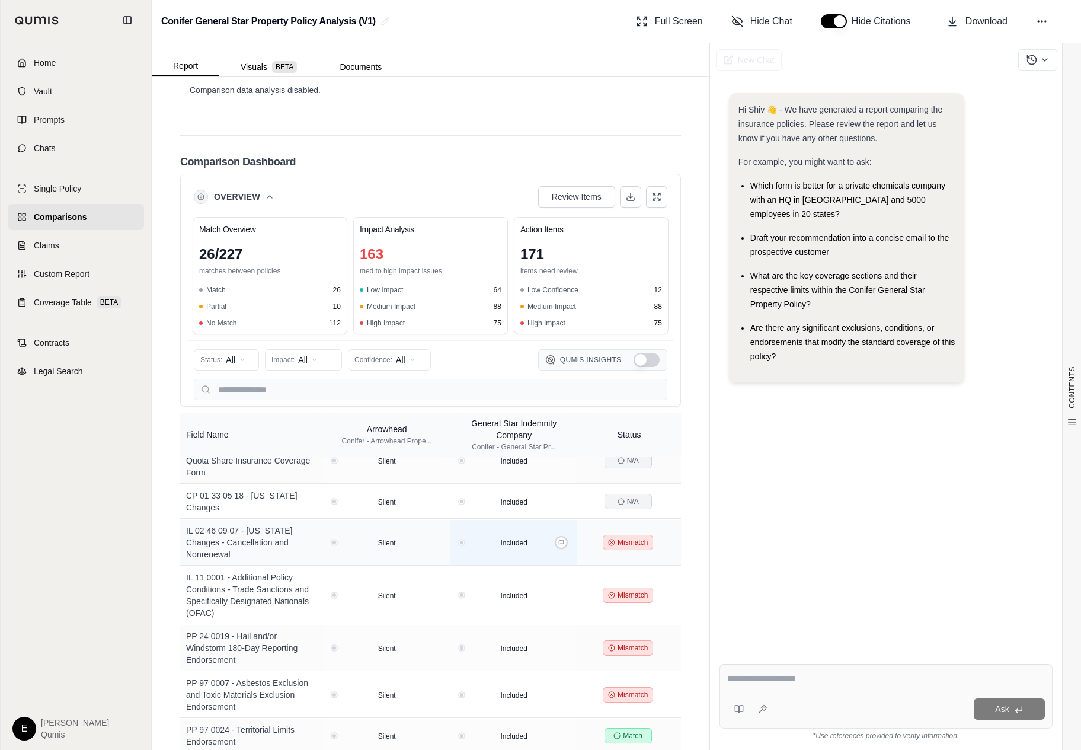
click at [465, 536] on div "Included" at bounding box center [514, 542] width 118 height 12
click at [565, 536] on button at bounding box center [561, 542] width 13 height 13
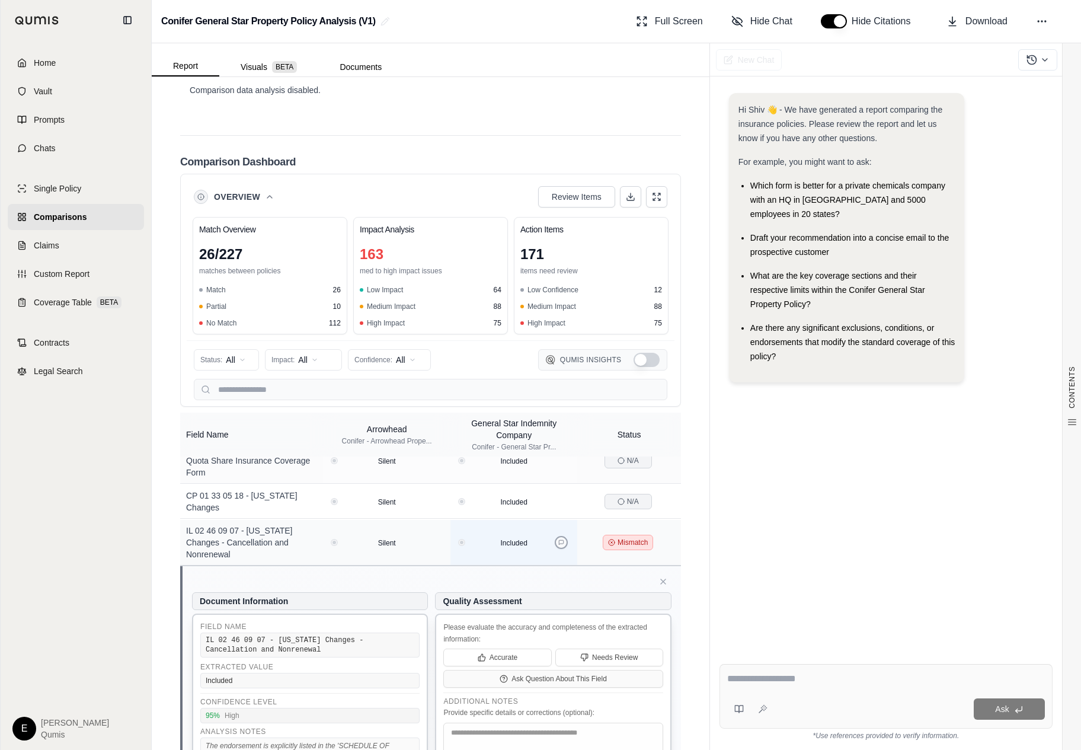
click at [565, 536] on button at bounding box center [561, 542] width 13 height 13
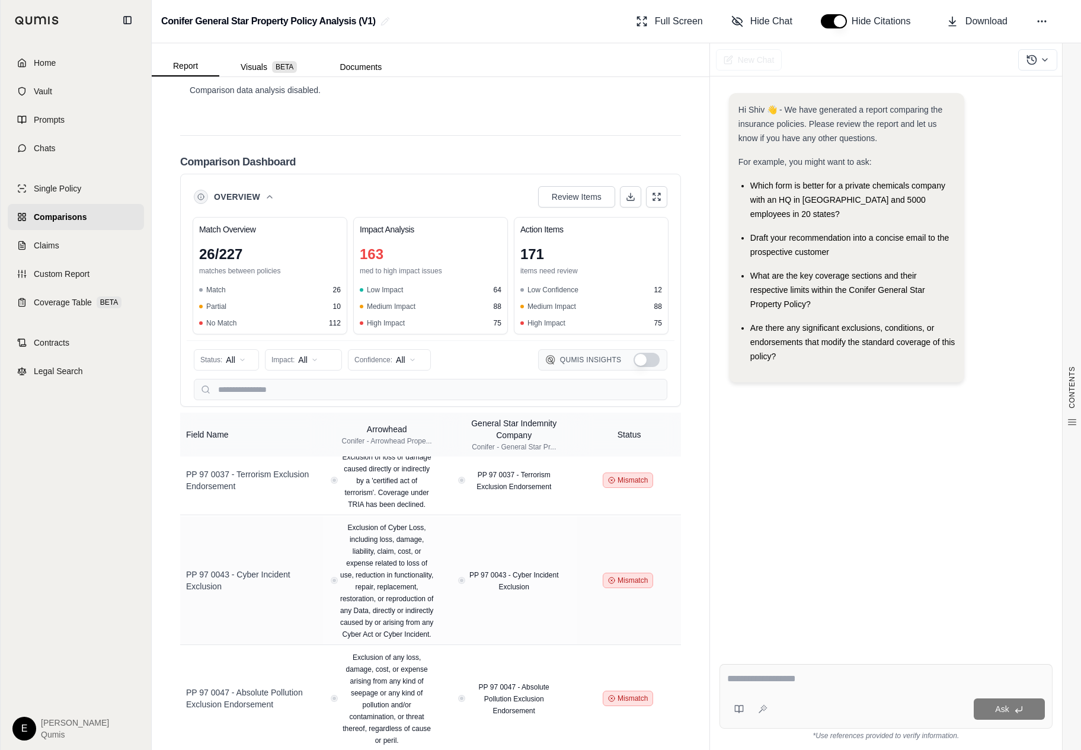
scroll to position [1318, 0]
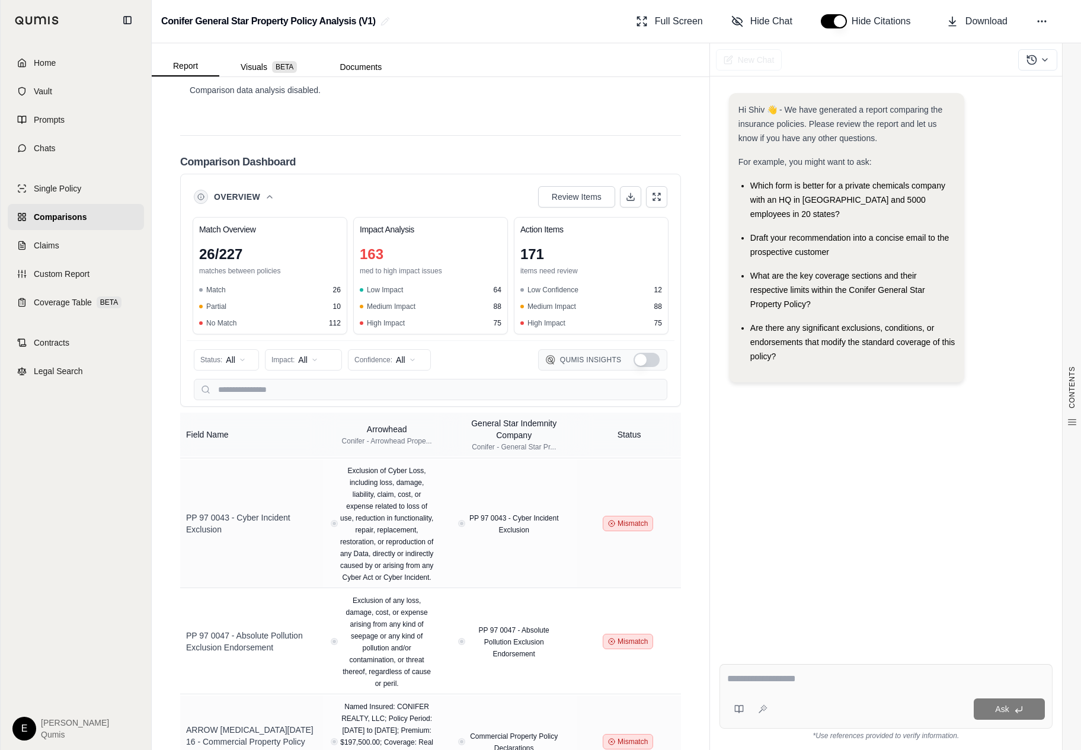
click at [565, 494] on td "PP 97 0043 - Cyber Incident Exclusion" at bounding box center [513, 523] width 127 height 129
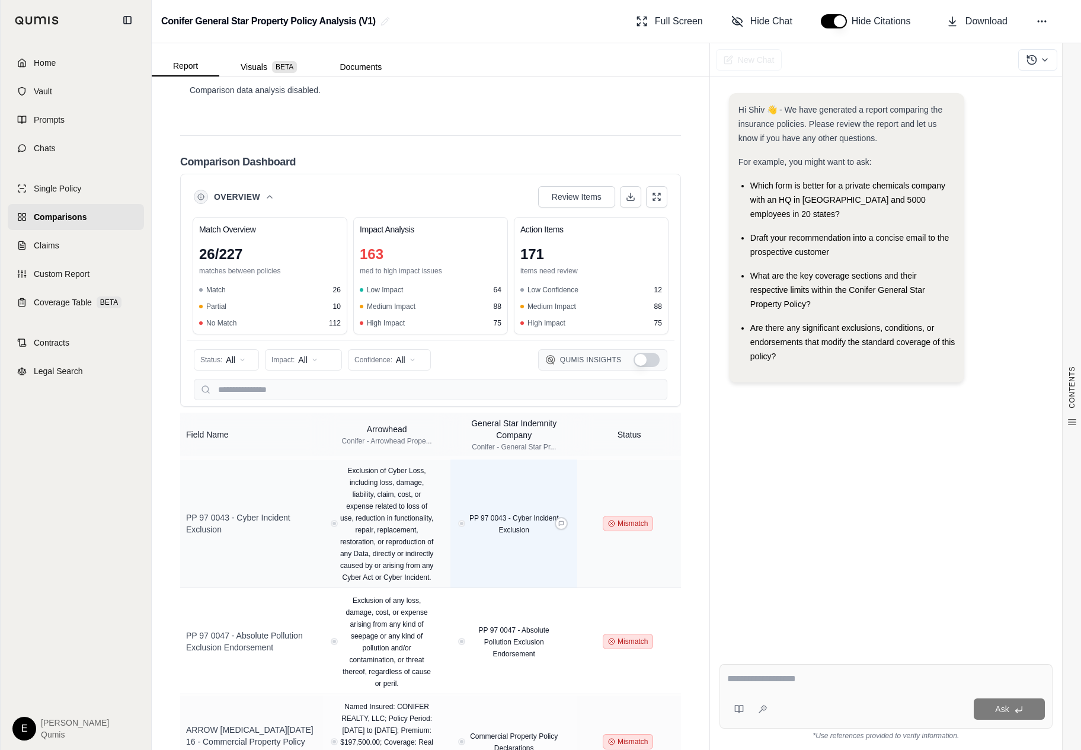
click at [565, 511] on div "PP 97 0043 - Cyber Incident Exclusion" at bounding box center [514, 523] width 106 height 24
click at [563, 520] on icon at bounding box center [561, 523] width 6 height 6
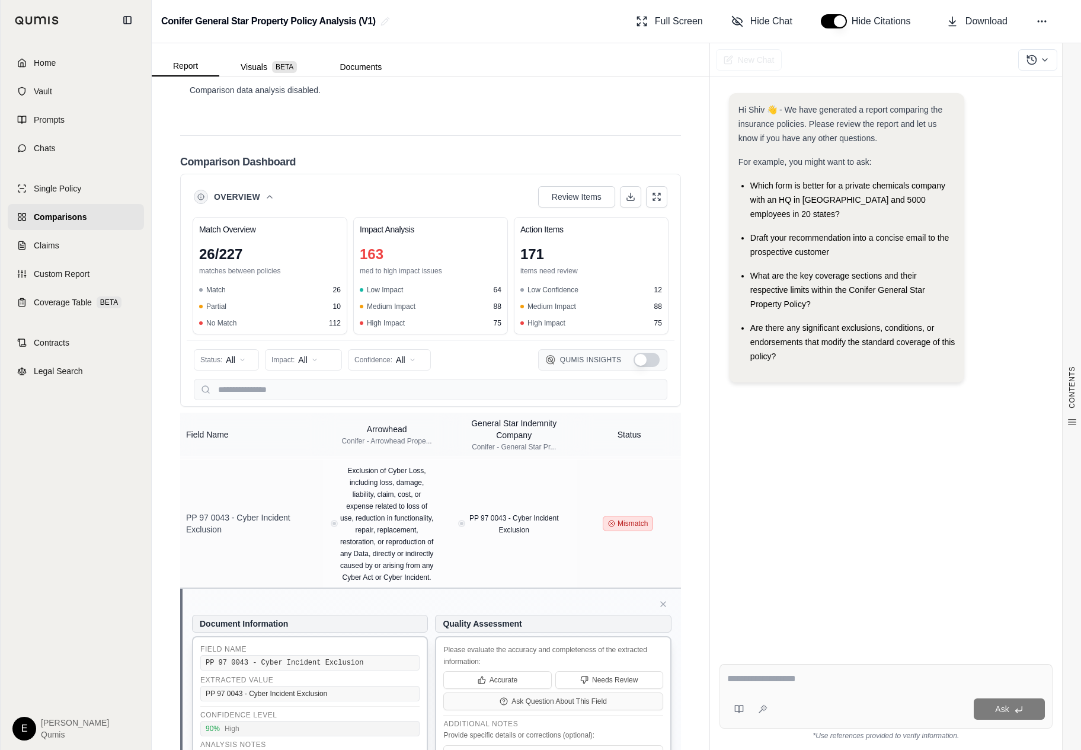
click at [647, 353] on button "Show Qumis Insights" at bounding box center [647, 360] width 26 height 14
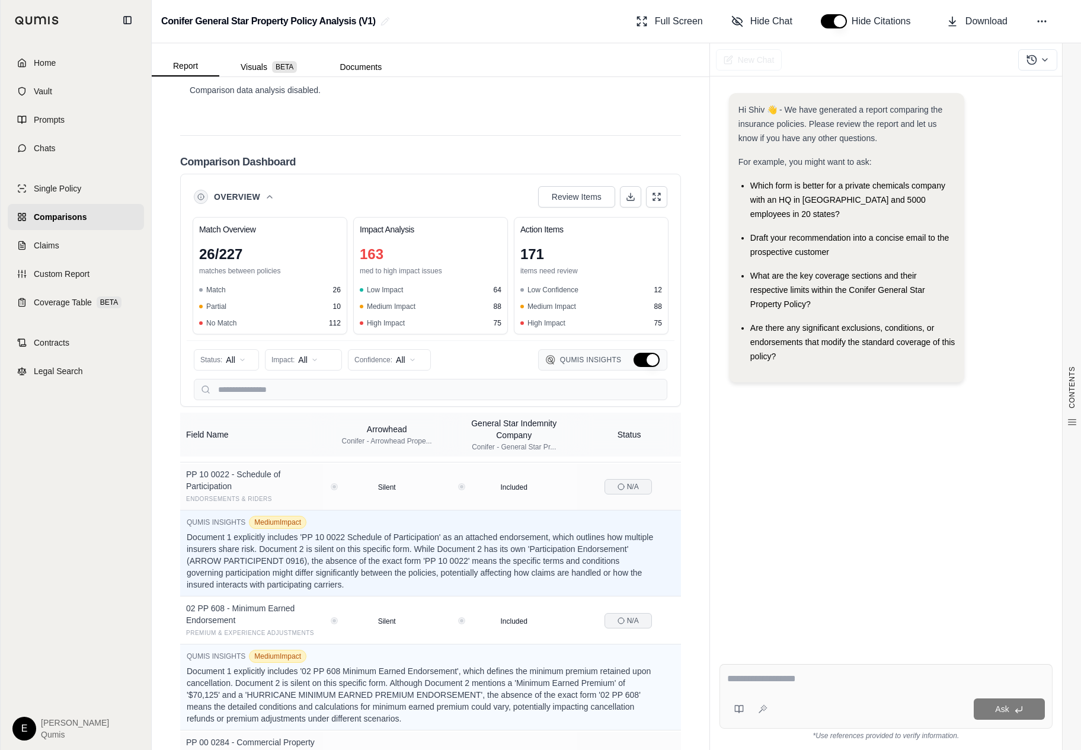
scroll to position [3109, 0]
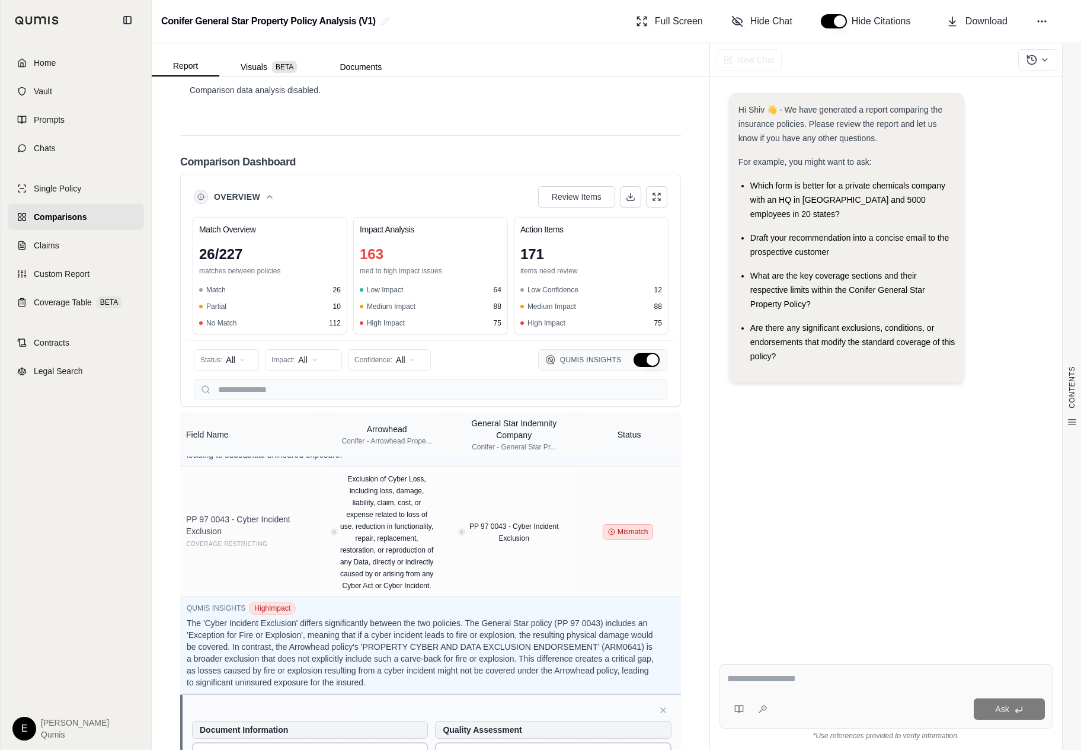
click at [647, 353] on button "Hide Qumis Insights" at bounding box center [647, 360] width 26 height 14
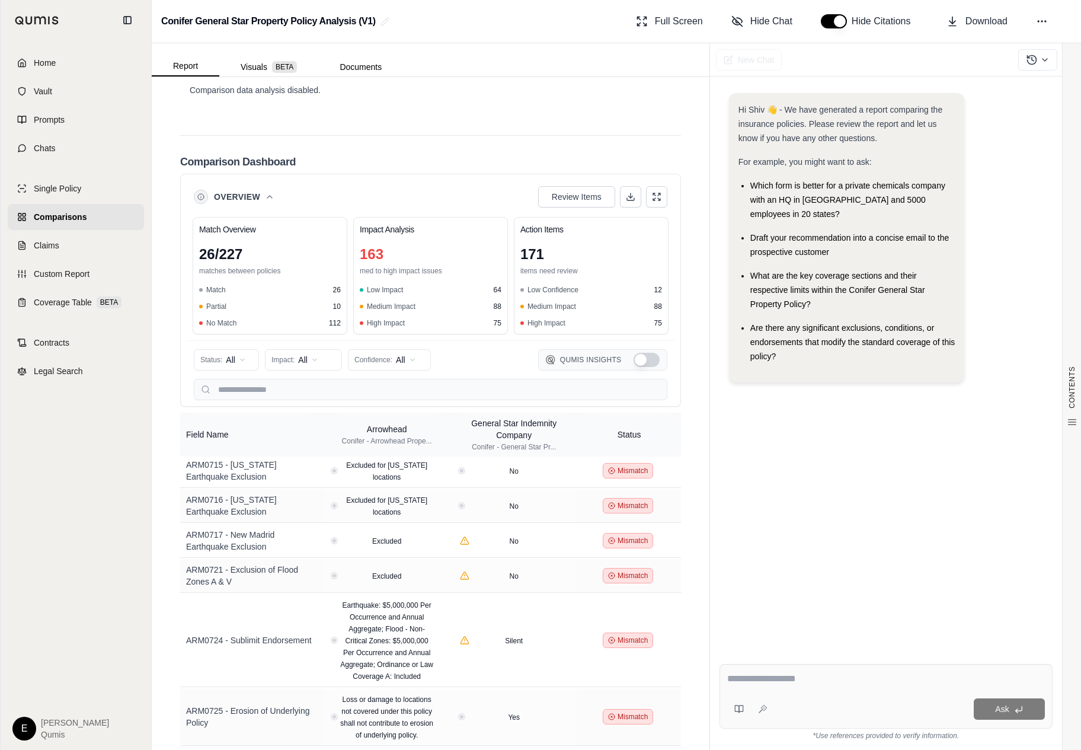
scroll to position [1318, 0]
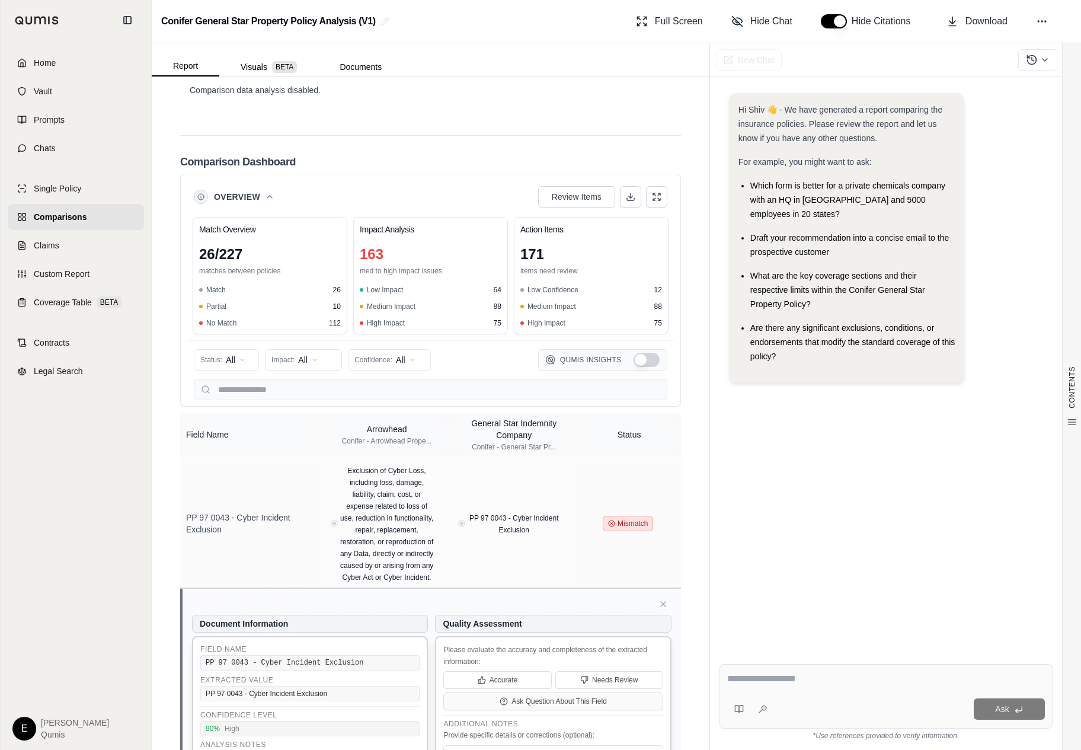
click at [1044, 69] on div "Hi Shiv 👋 - We have generated a report comparing the insurance policies. Please…" at bounding box center [886, 408] width 352 height 683
click at [768, 26] on span "Hide Chat" at bounding box center [771, 21] width 42 height 14
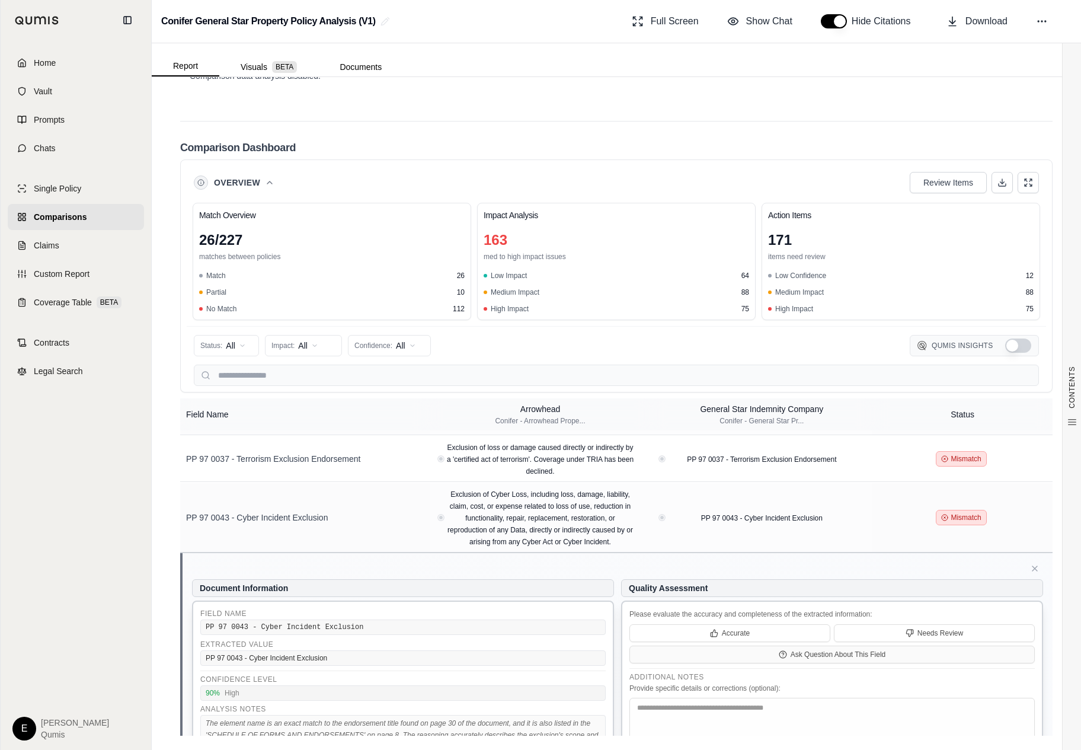
scroll to position [741, 0]
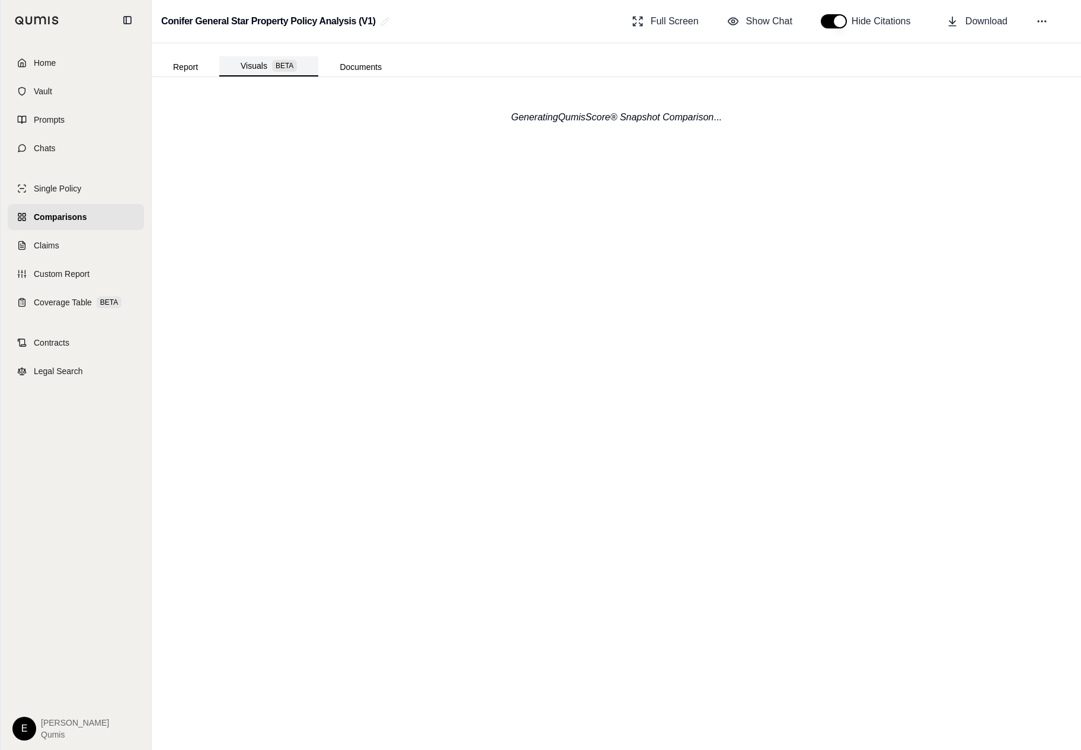
click at [276, 69] on span "BETA" at bounding box center [284, 66] width 25 height 12
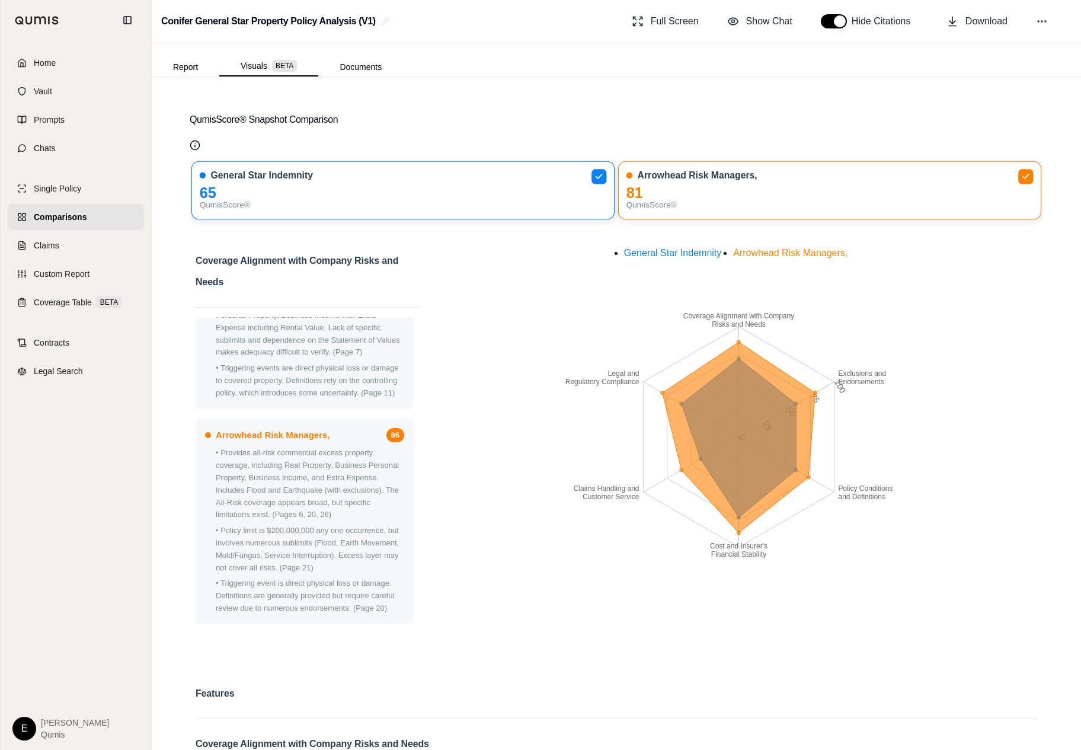
scroll to position [0, 0]
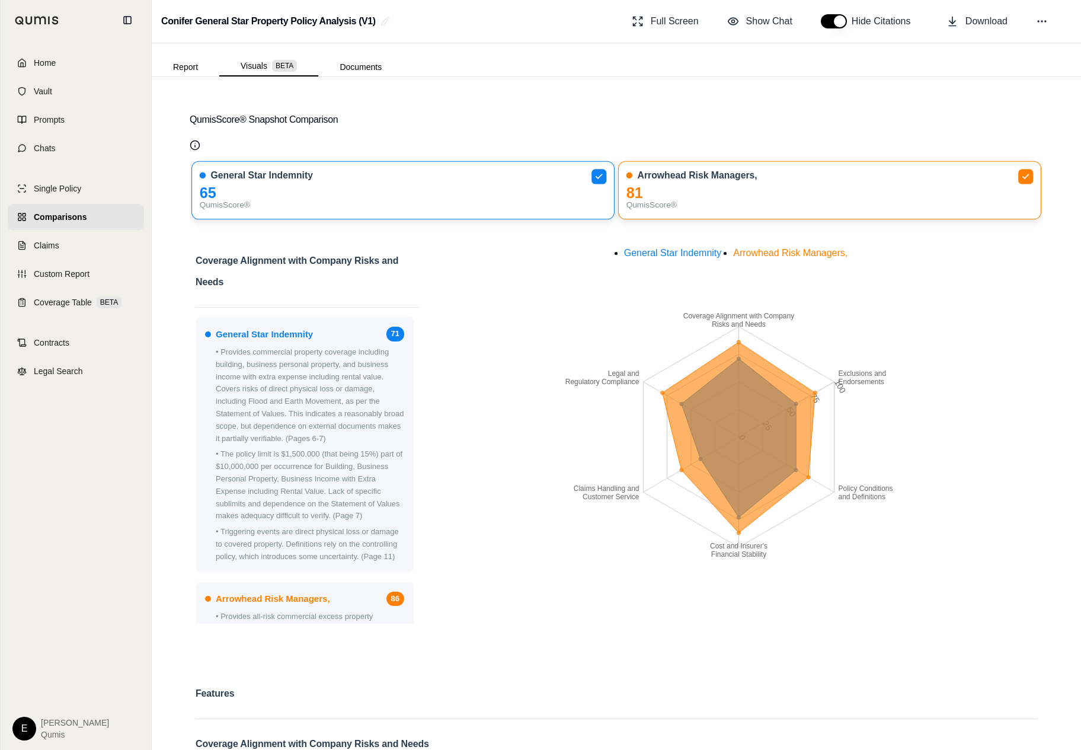
click at [501, 388] on icon "Coverage Alignment with Company Risks and Needs Exclusions and Endorsements Pol…" at bounding box center [738, 436] width 609 height 385
click at [829, 25] on button "button" at bounding box center [834, 21] width 26 height 14
type button "on"
click at [175, 63] on button "Report" at bounding box center [186, 66] width 68 height 19
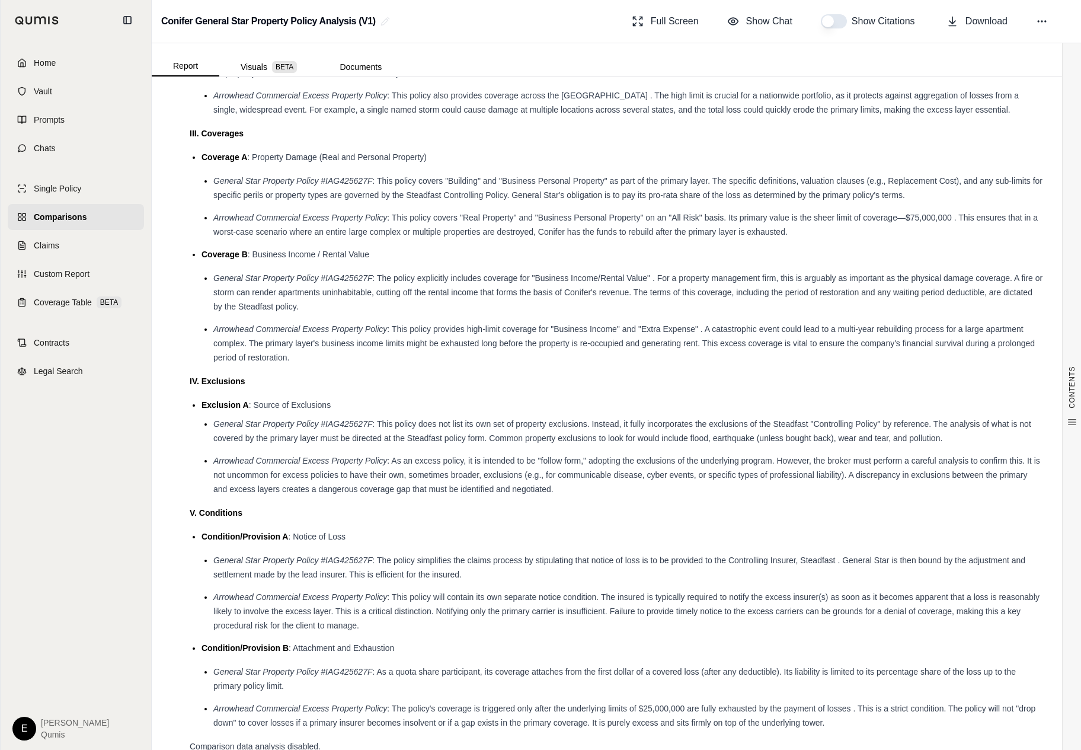
scroll to position [1885, 0]
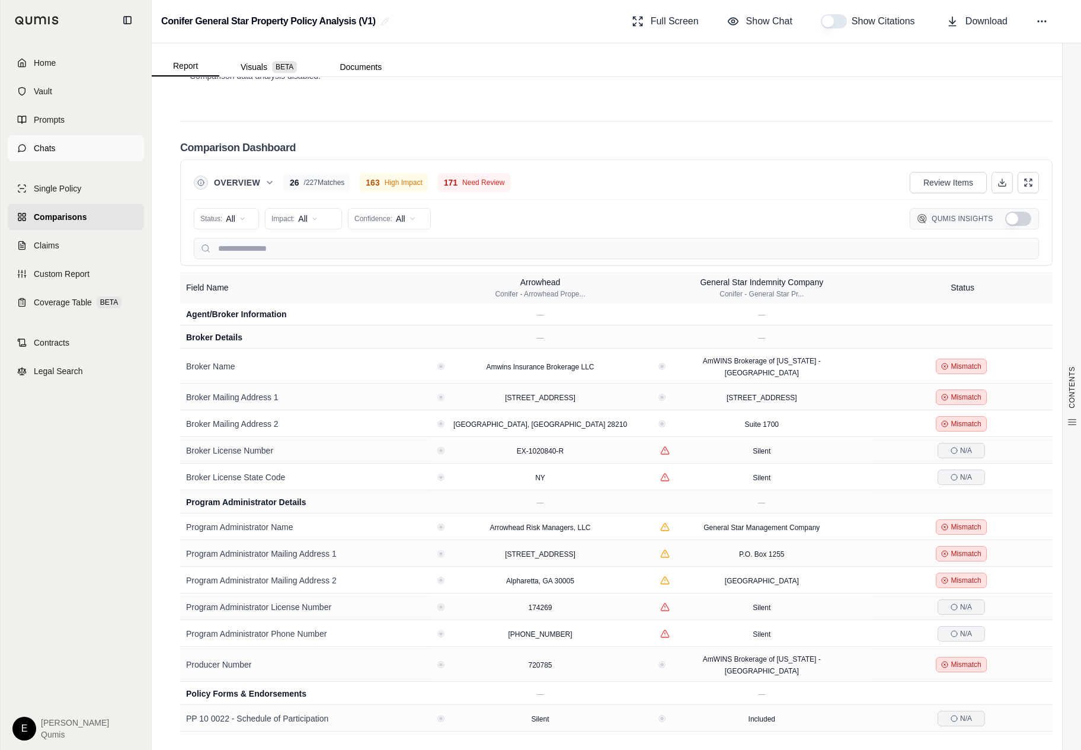
click at [47, 135] on link "Chats" at bounding box center [76, 148] width 136 height 26
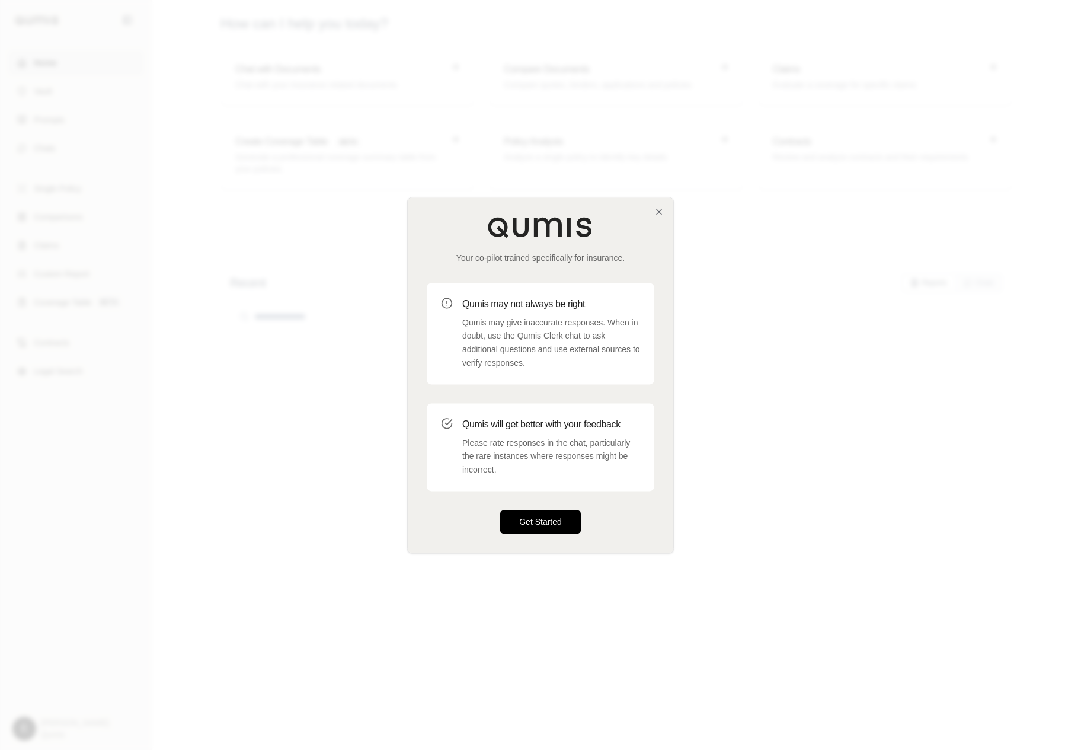
click at [558, 529] on button "Get Started" at bounding box center [540, 522] width 81 height 24
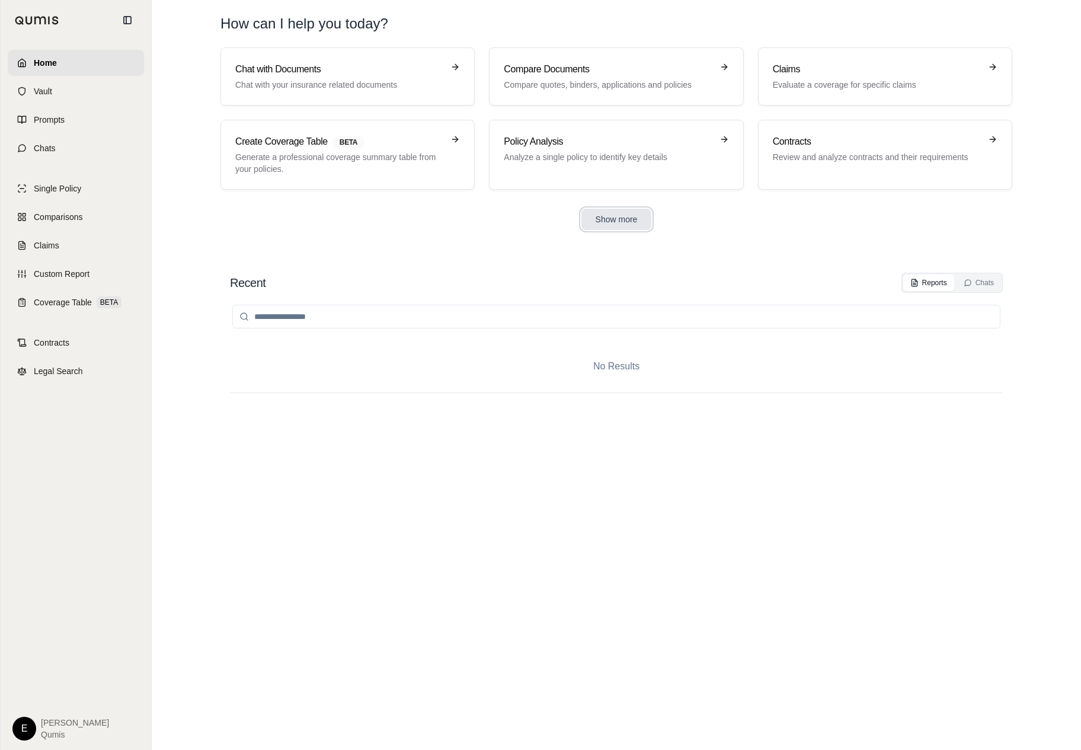
click at [630, 228] on button "Show more" at bounding box center [616, 219] width 71 height 21
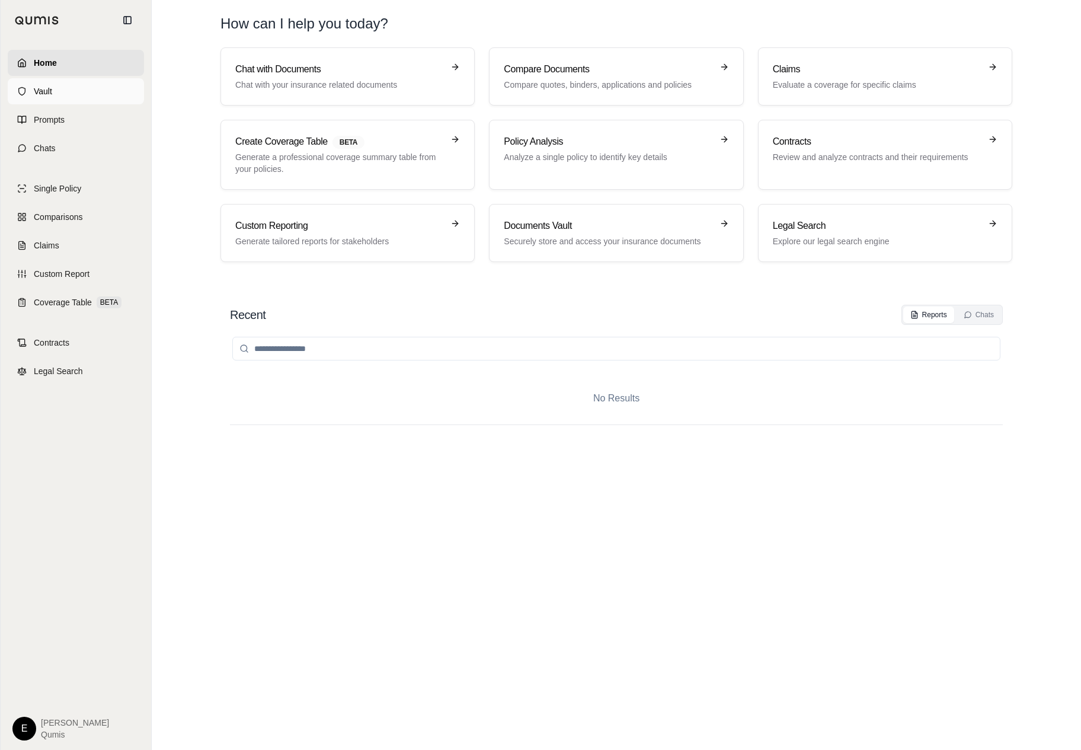
click at [81, 89] on link "Vault" at bounding box center [76, 91] width 136 height 26
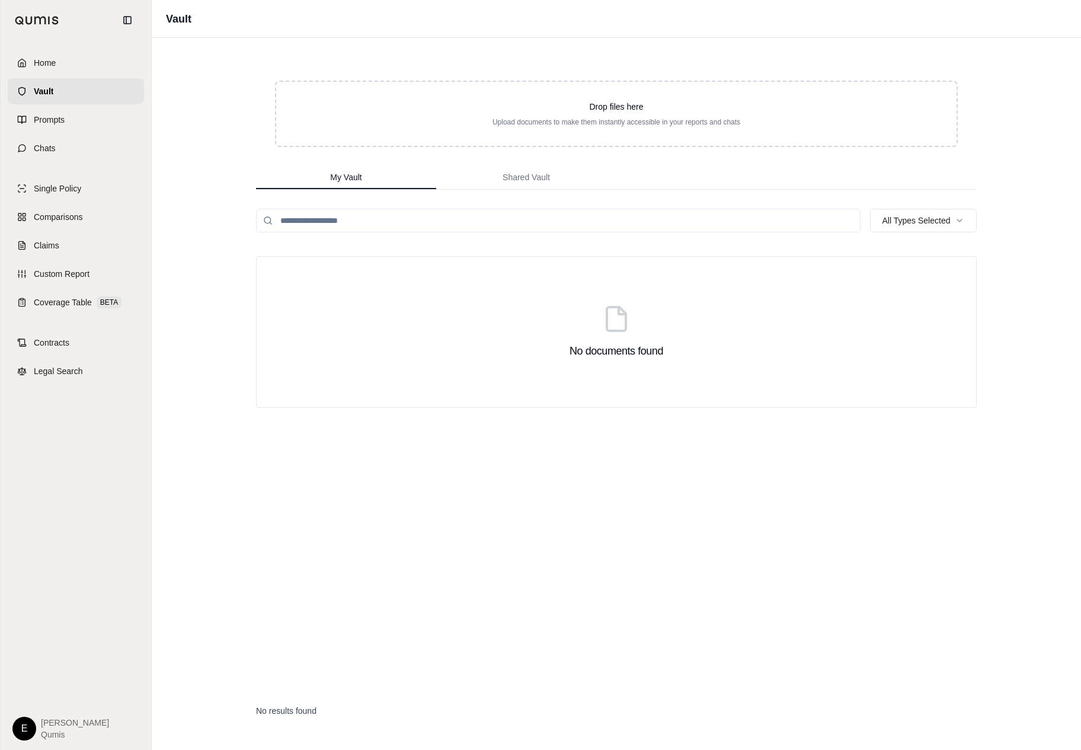
click at [529, 193] on div "Drop files here Upload documents to make them instantly accessible in your repo…" at bounding box center [616, 394] width 759 height 712
click at [537, 185] on button "Shared Vault" at bounding box center [526, 178] width 180 height 24
click at [366, 168] on button "My Vault" at bounding box center [346, 178] width 180 height 24
click at [97, 211] on link "Comparisons" at bounding box center [76, 217] width 136 height 26
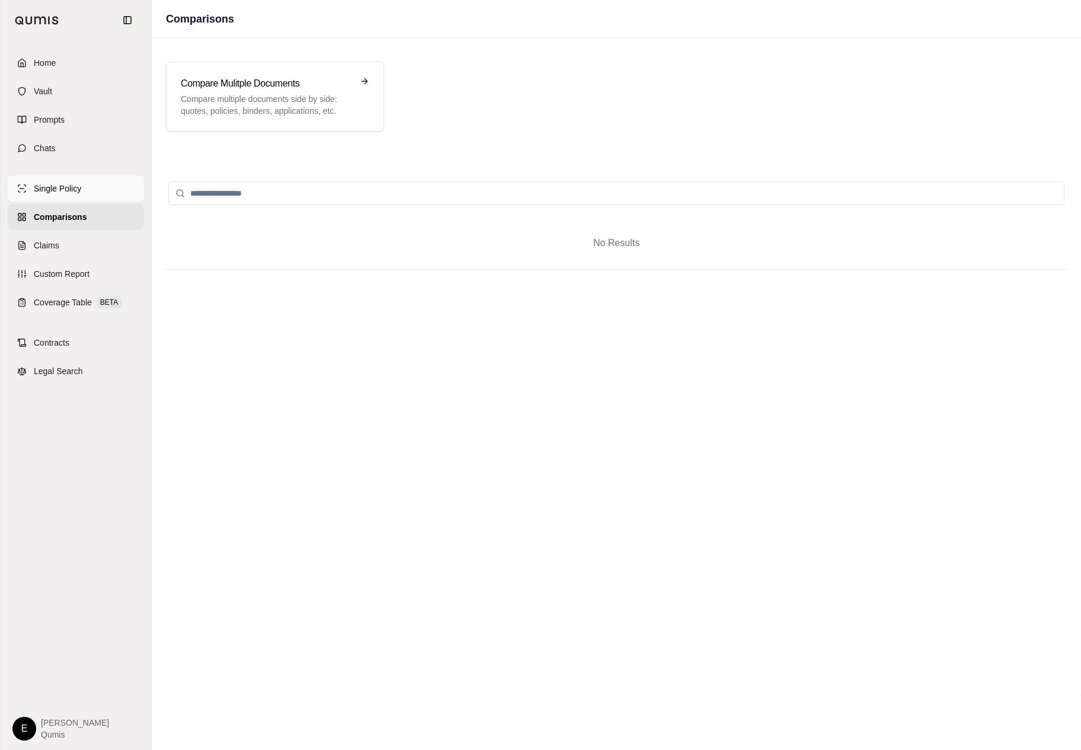
click at [100, 187] on link "Single Policy" at bounding box center [76, 188] width 136 height 26
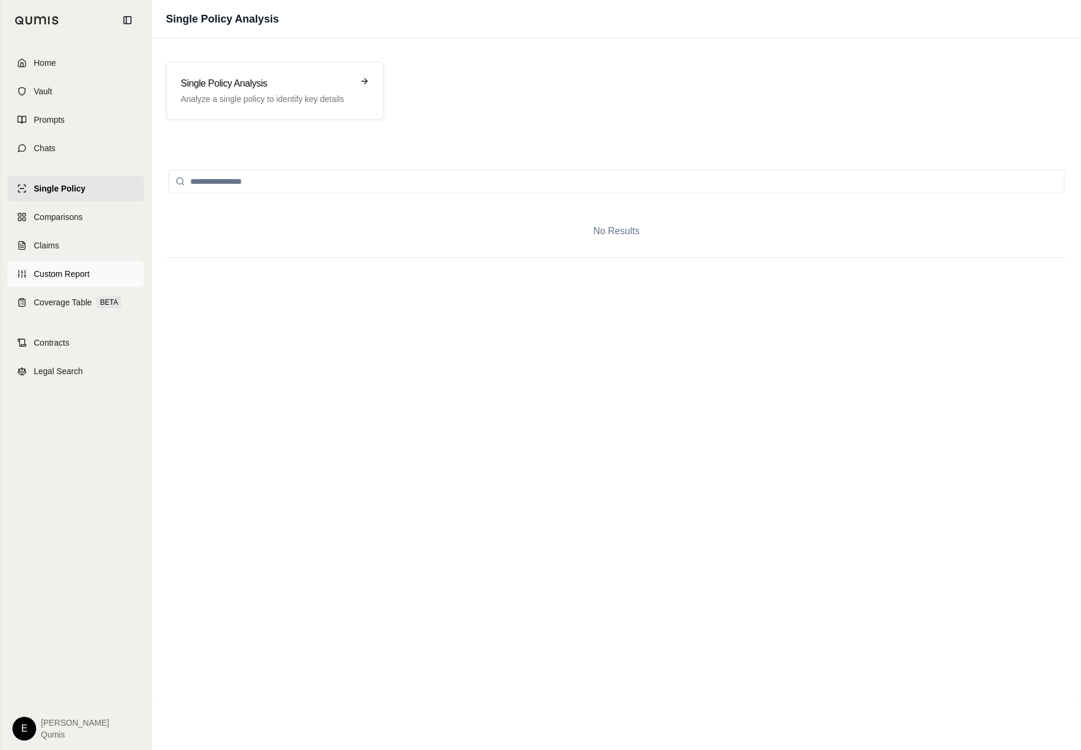
click at [95, 282] on link "Custom Report" at bounding box center [76, 274] width 136 height 26
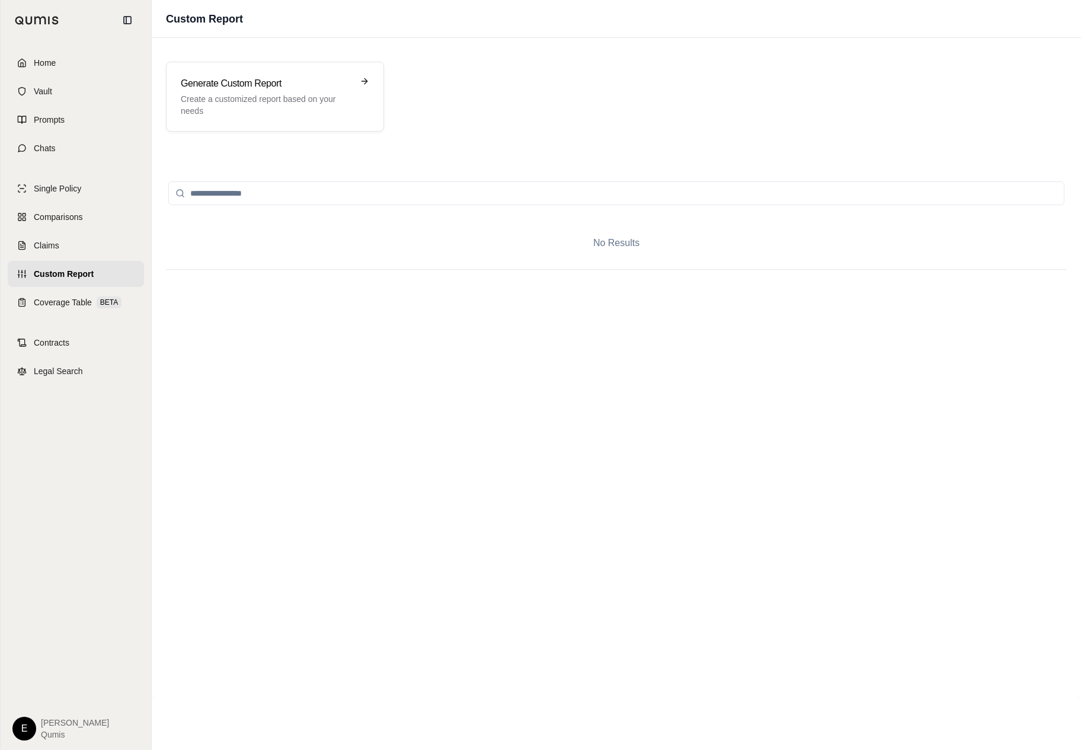
click at [92, 317] on div "Home Vault Prompts Chats Single Policy Comparisons Claims Custom Report Coverag…" at bounding box center [76, 394] width 151 height 709
click at [107, 306] on span "BETA" at bounding box center [109, 302] width 25 height 12
click at [81, 388] on div "Home Vault Prompts Chats Single Policy Comparisons Claims Custom Report Coverag…" at bounding box center [76, 394] width 151 height 709
click at [91, 359] on link "Legal Search" at bounding box center [76, 371] width 136 height 26
click at [97, 335] on link "Contracts" at bounding box center [76, 343] width 136 height 26
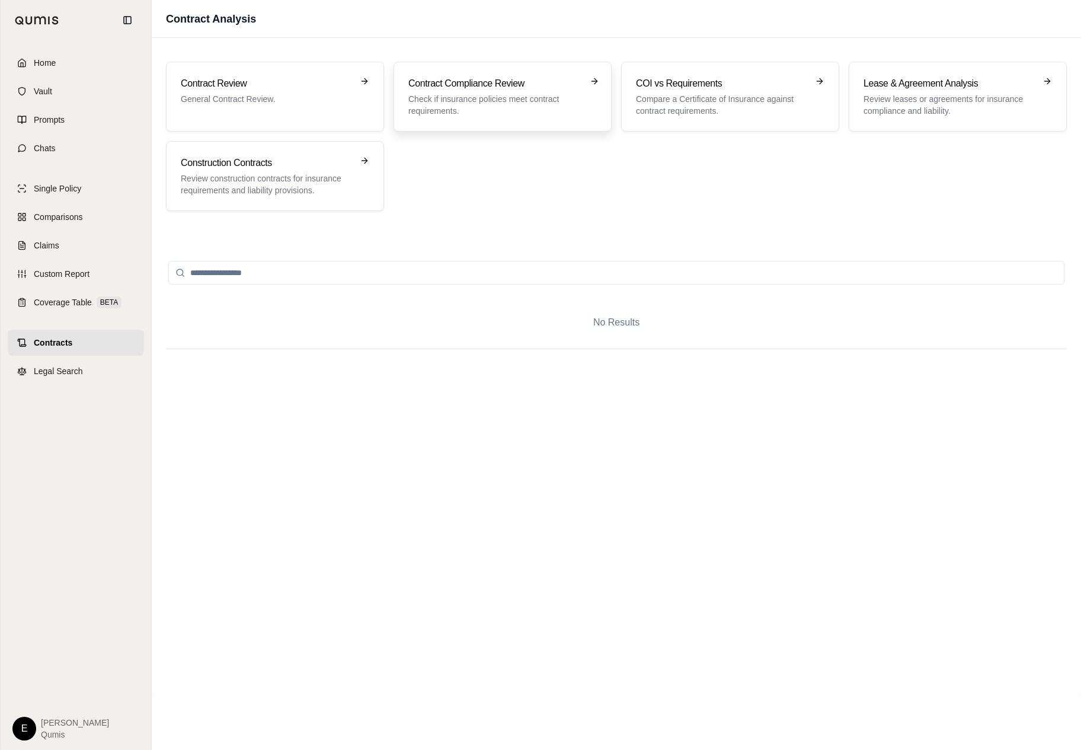
click at [549, 63] on div "Contract Compliance Review Check if insurance policies meet contract requiremen…" at bounding box center [503, 97] width 218 height 70
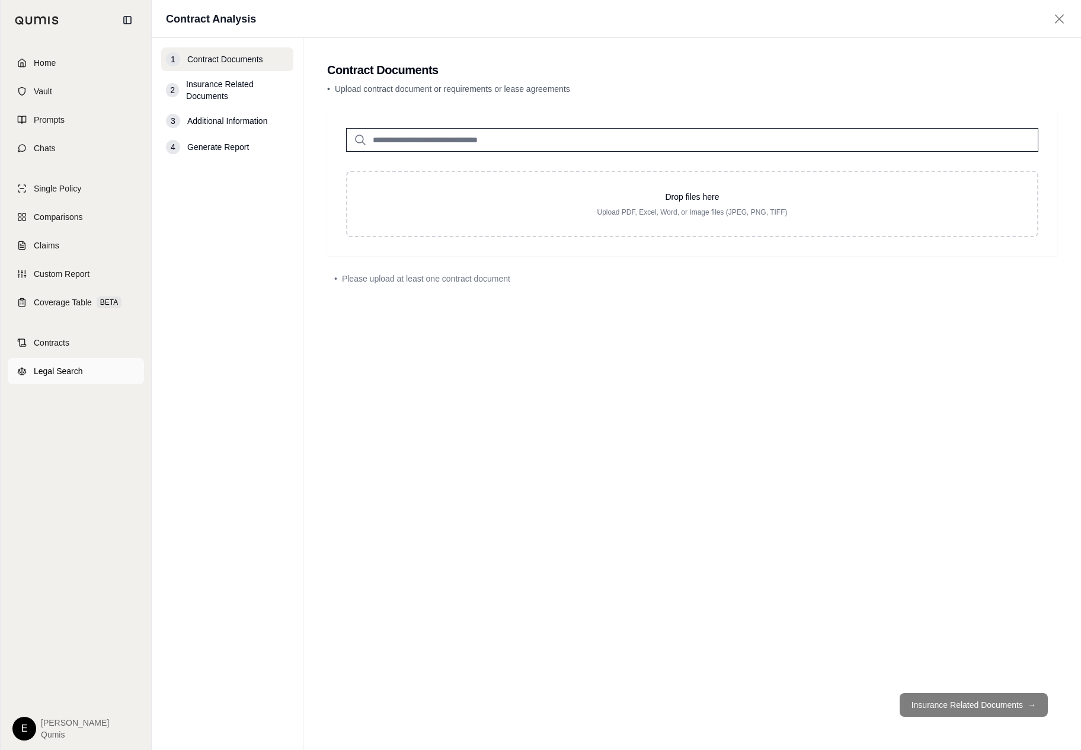
click at [72, 360] on link "Legal Search" at bounding box center [76, 371] width 136 height 26
click at [119, 136] on link "Chats" at bounding box center [76, 148] width 136 height 26
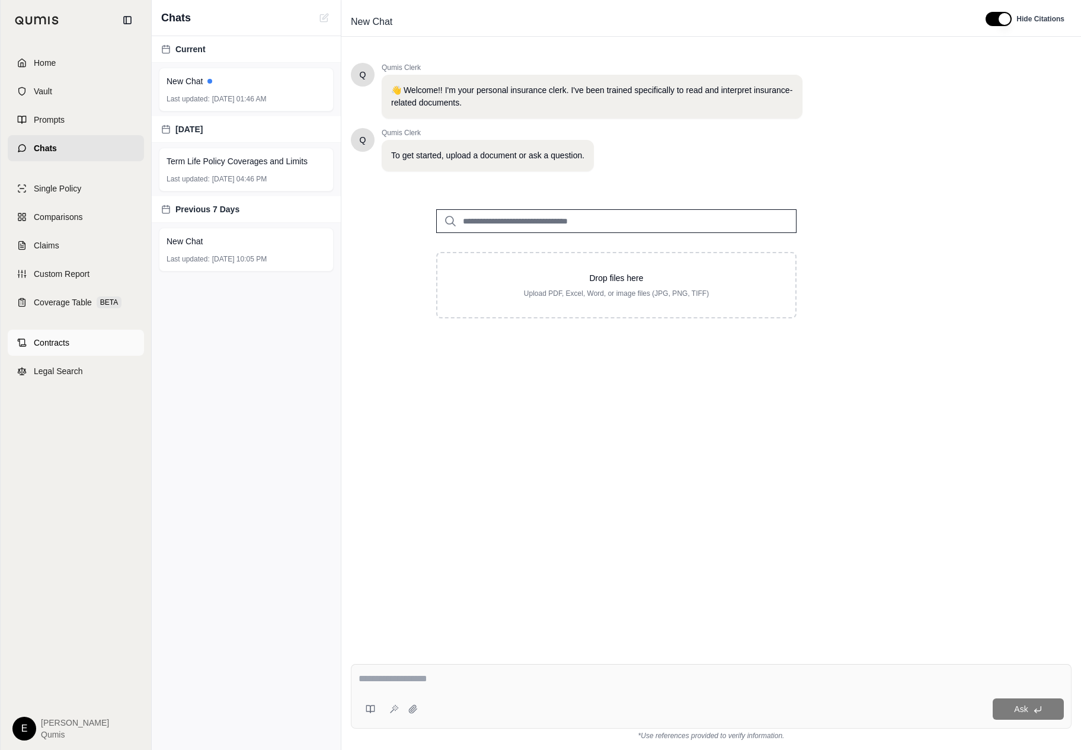
click at [87, 338] on link "Contracts" at bounding box center [76, 343] width 136 height 26
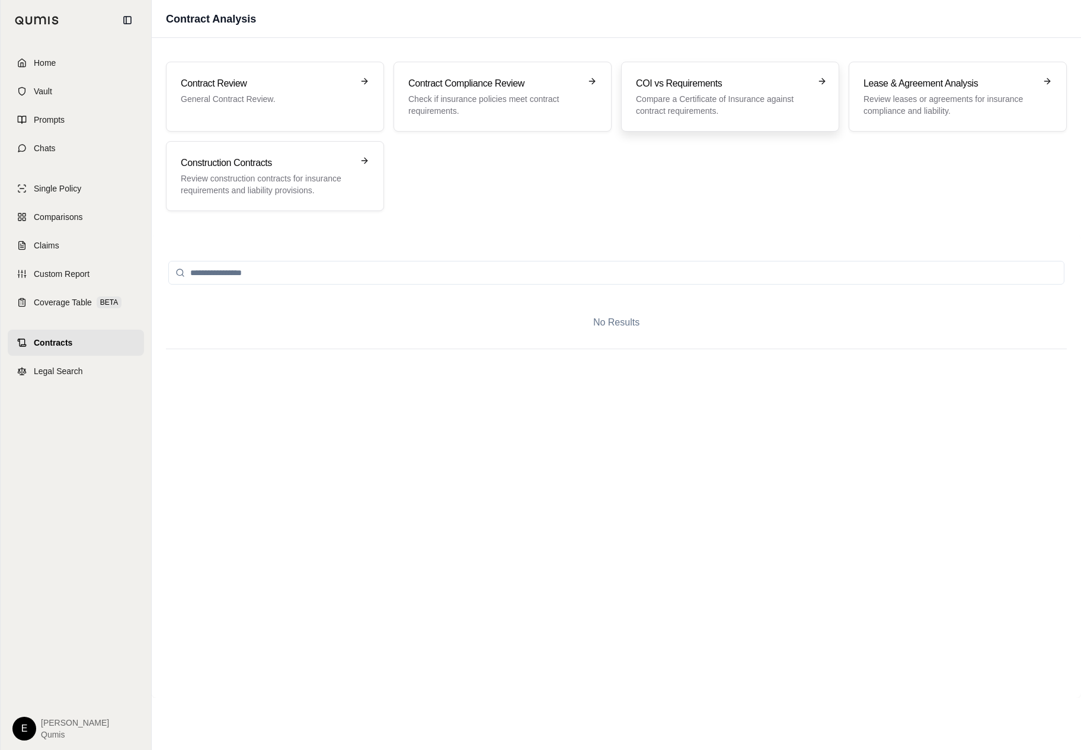
click at [729, 73] on div "COI vs Requirements Compare a Certificate of Insurance against contract require…" at bounding box center [730, 97] width 218 height 70
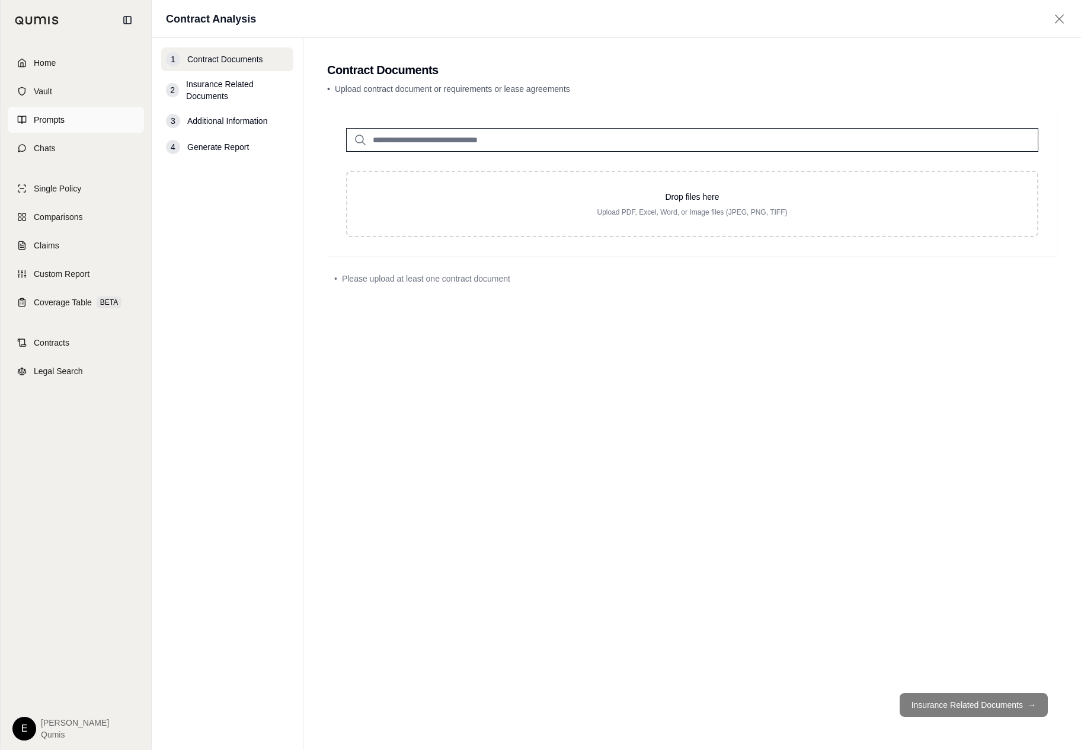
click at [65, 108] on link "Prompts" at bounding box center [76, 120] width 136 height 26
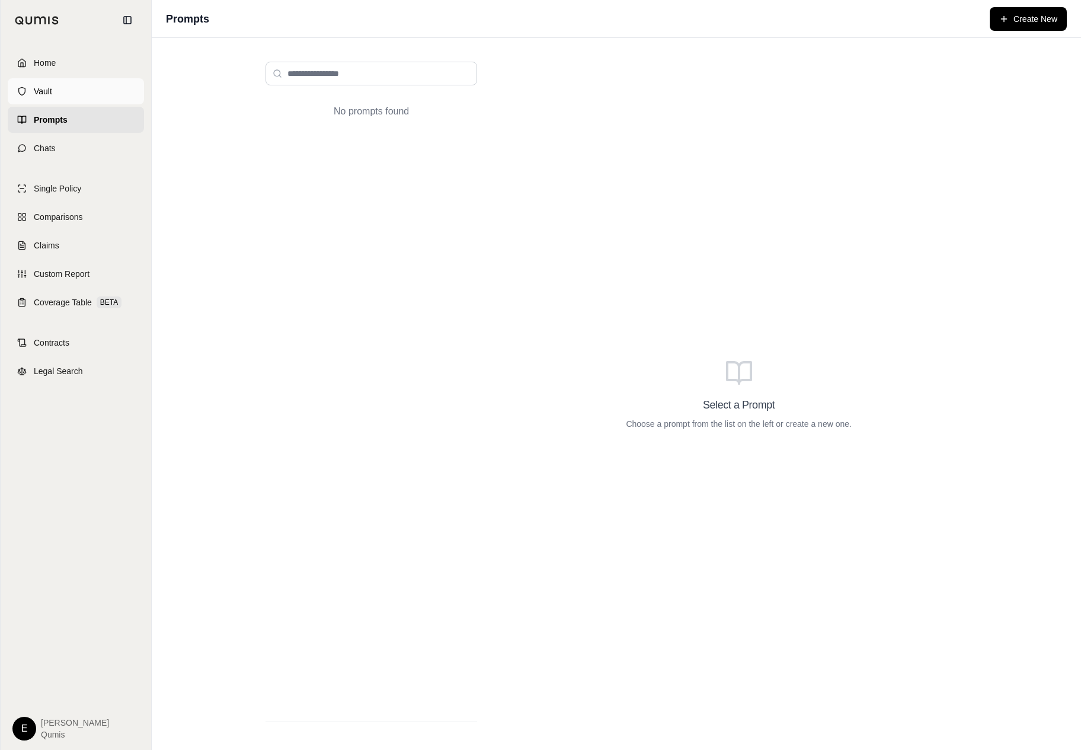
click at [75, 89] on link "Vault" at bounding box center [76, 91] width 136 height 26
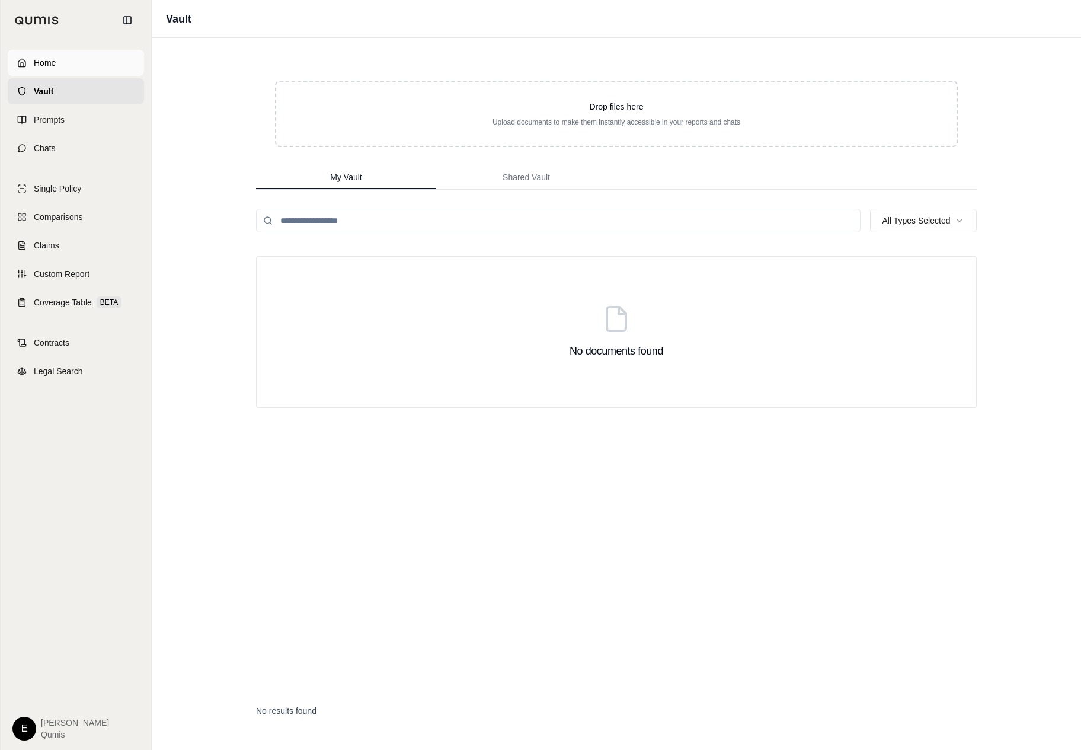
click at [99, 56] on link "Home" at bounding box center [76, 63] width 136 height 26
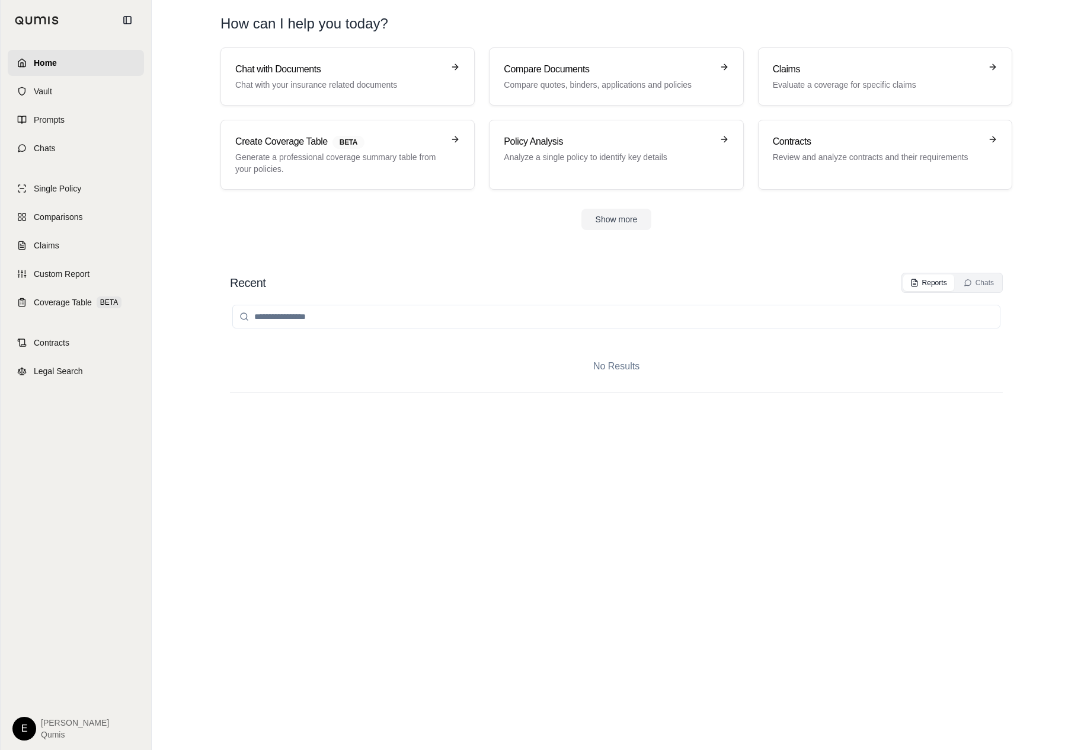
click at [91, 76] on div "Home Vault Prompts Chats" at bounding box center [76, 105] width 136 height 111
click at [87, 84] on link "Vault" at bounding box center [76, 91] width 136 height 26
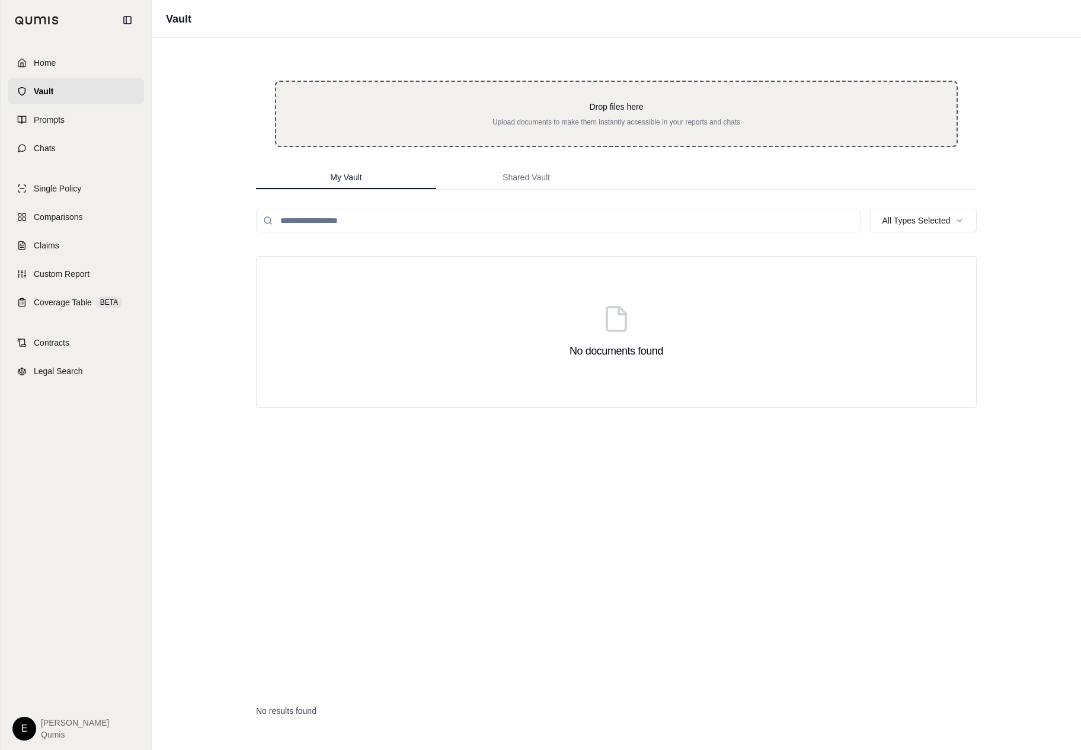
click at [522, 130] on div "Drop files here Upload documents to make them instantly accessible in your repo…" at bounding box center [616, 114] width 683 height 66
type input "**********"
